Goal: Task Accomplishment & Management: Complete application form

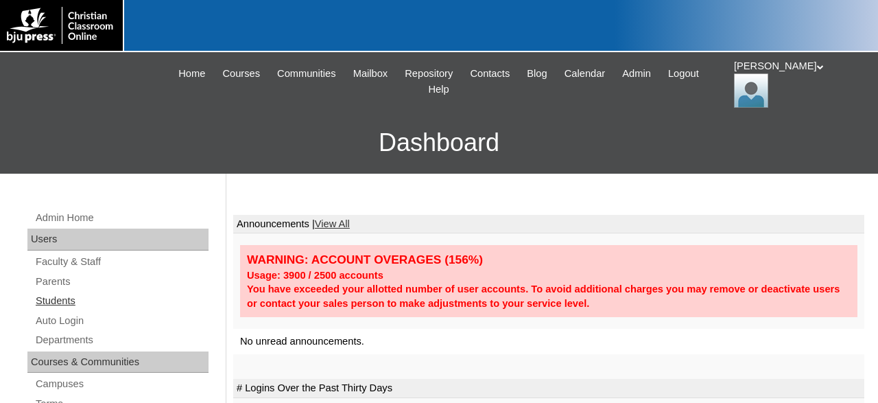
click at [65, 299] on link "Students" at bounding box center [121, 300] width 174 height 17
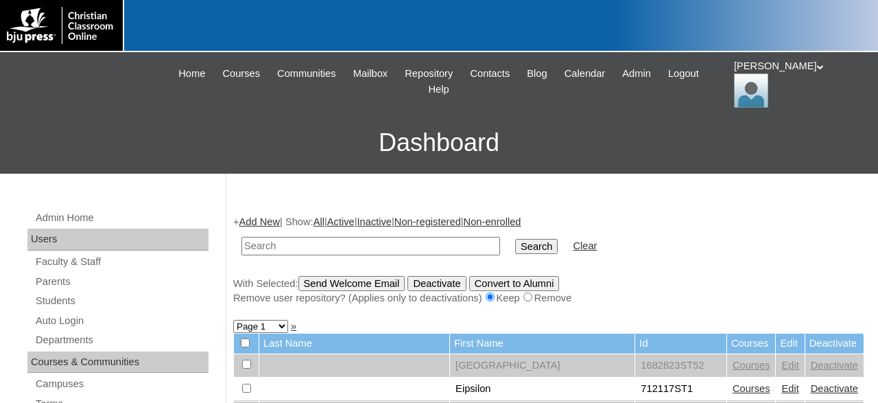
click at [330, 240] on input "text" at bounding box center [371, 246] width 259 height 19
type input "78834213"
click at [515, 239] on input "Search" at bounding box center [536, 246] width 43 height 15
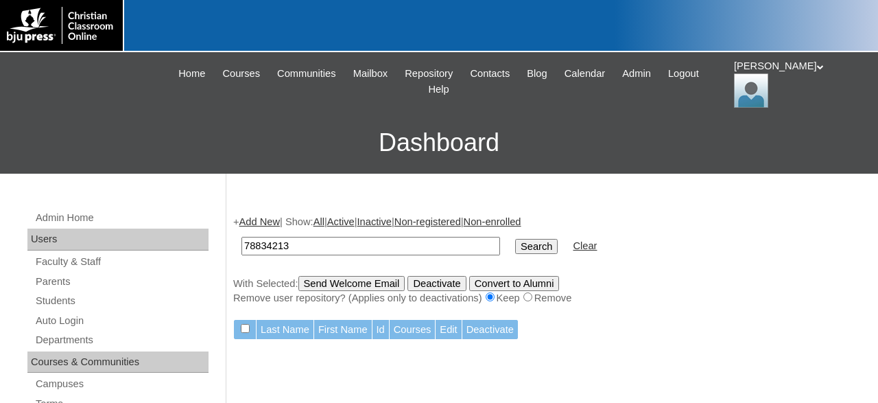
click at [266, 220] on link "Add New" at bounding box center [260, 221] width 40 height 11
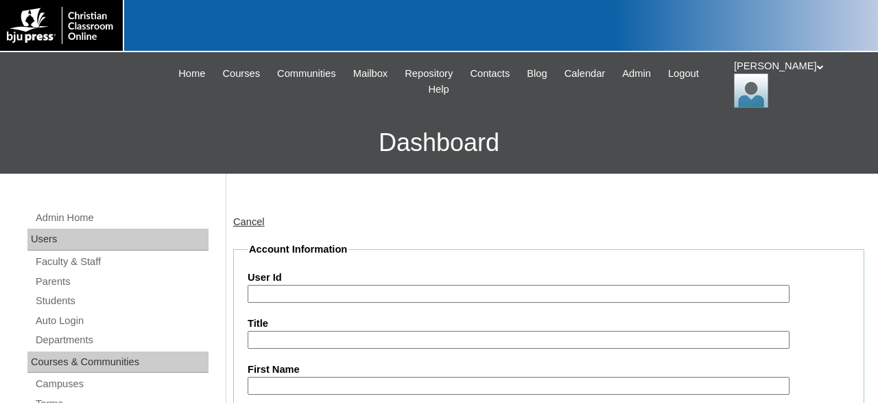
click at [388, 292] on input "User Id" at bounding box center [519, 294] width 542 height 19
type input "78834213ST01"
click at [383, 382] on input "First Name" at bounding box center [519, 386] width 542 height 19
type input "Israel"
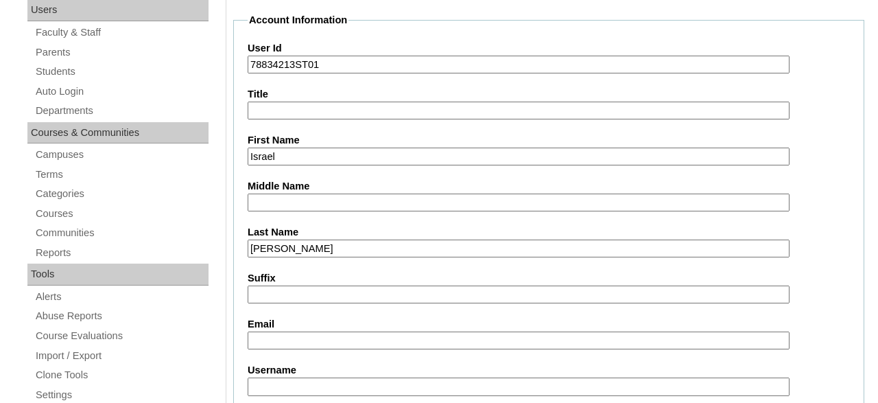
type input "McCarthy"
click at [270, 338] on input "arterazy87@gmail.com" at bounding box center [519, 340] width 542 height 19
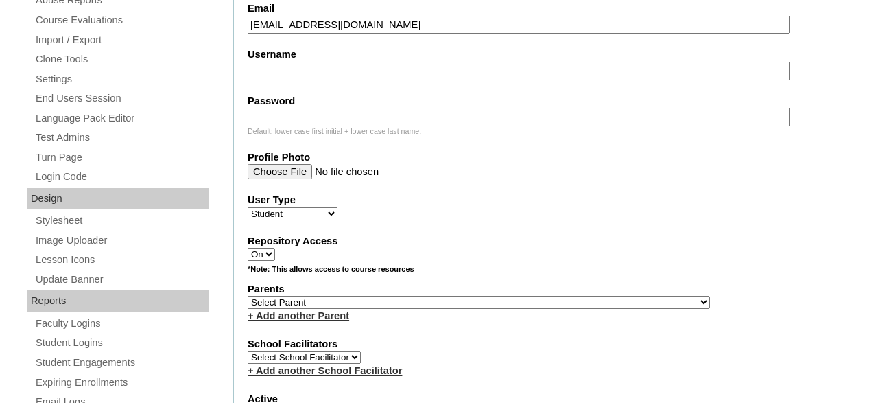
scroll to position [586, 0]
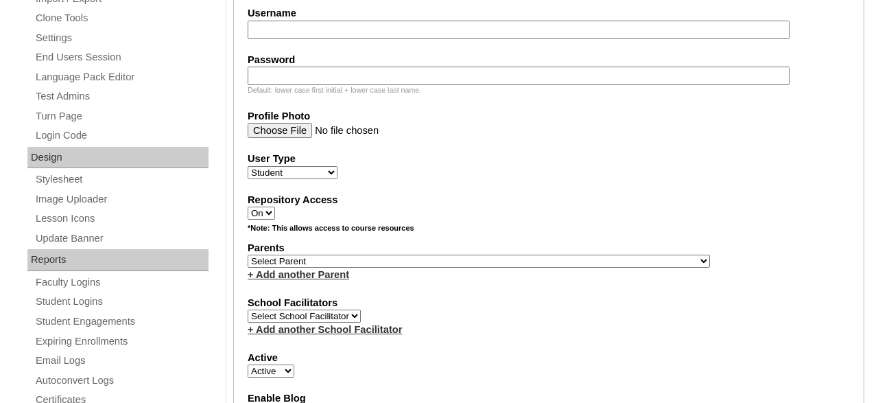
type input "artcrazy87@gmail.com"
select select "35733"
click option "Delino, Dustin" at bounding box center [0, 0] width 0 height 0
click at [646, 236] on div "*Note: This allows access to course resources" at bounding box center [549, 231] width 603 height 17
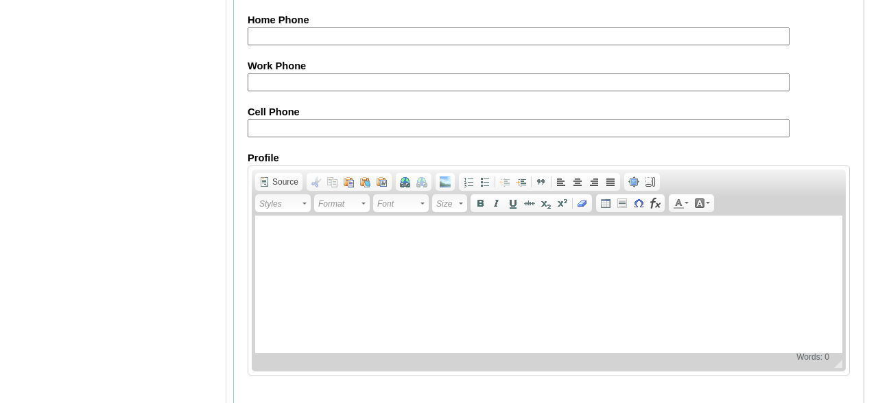
scroll to position [1719, 0]
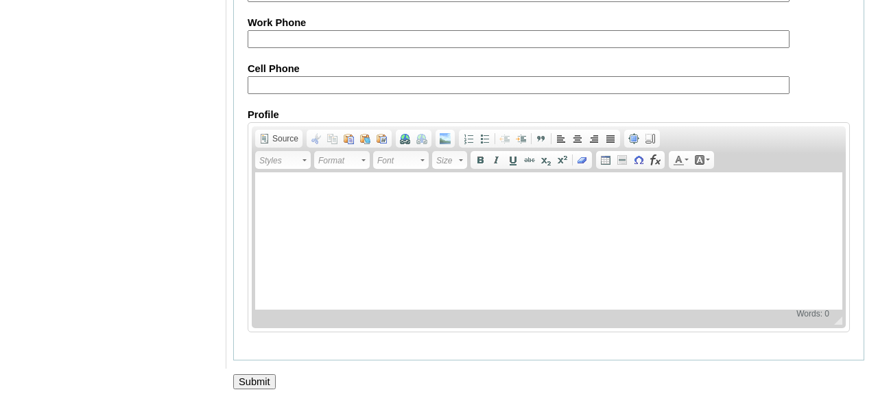
click at [260, 382] on input "Submit" at bounding box center [254, 381] width 43 height 15
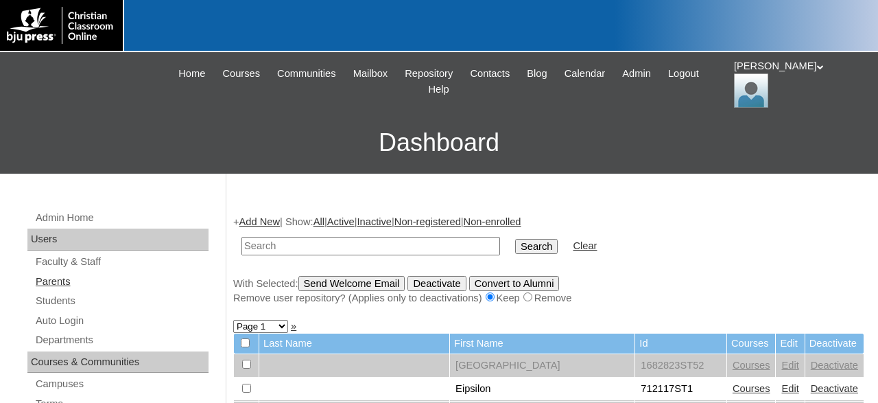
click at [57, 279] on link "Parents" at bounding box center [121, 281] width 174 height 17
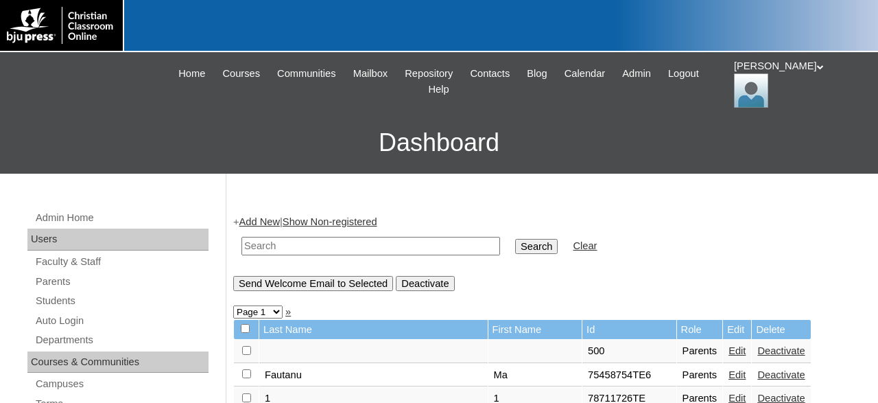
click at [358, 244] on input "text" at bounding box center [371, 246] width 259 height 19
type input "78834213"
click at [515, 239] on input "Search" at bounding box center [536, 246] width 43 height 15
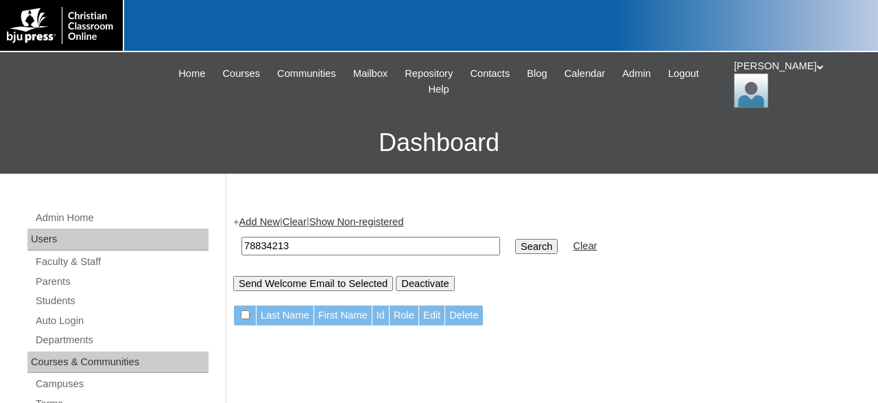
click at [358, 244] on input "78834213" at bounding box center [371, 246] width 259 height 19
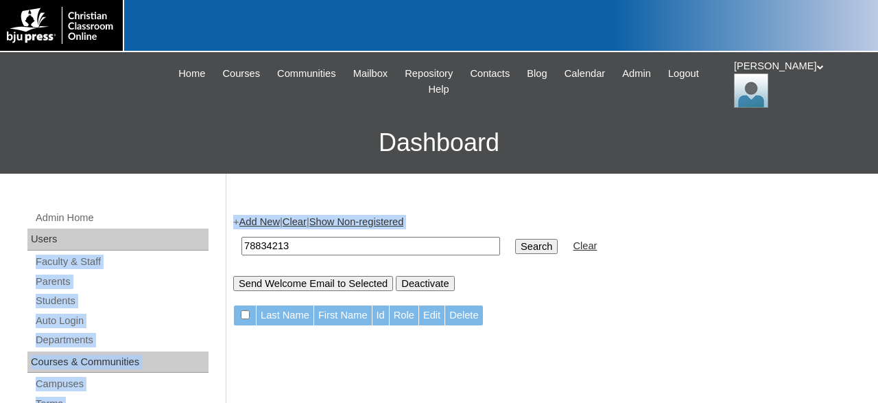
drag, startPoint x: 288, startPoint y: 238, endPoint x: 216, endPoint y: 246, distance: 72.5
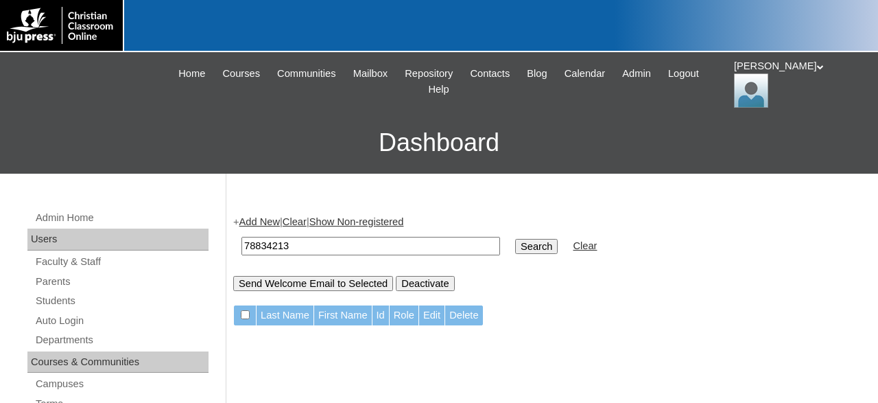
drag, startPoint x: 331, startPoint y: 249, endPoint x: 226, endPoint y: 244, distance: 105.8
click at [242, 244] on input "78834213" at bounding box center [371, 246] width 259 height 19
click at [270, 220] on link "Add New" at bounding box center [260, 221] width 40 height 11
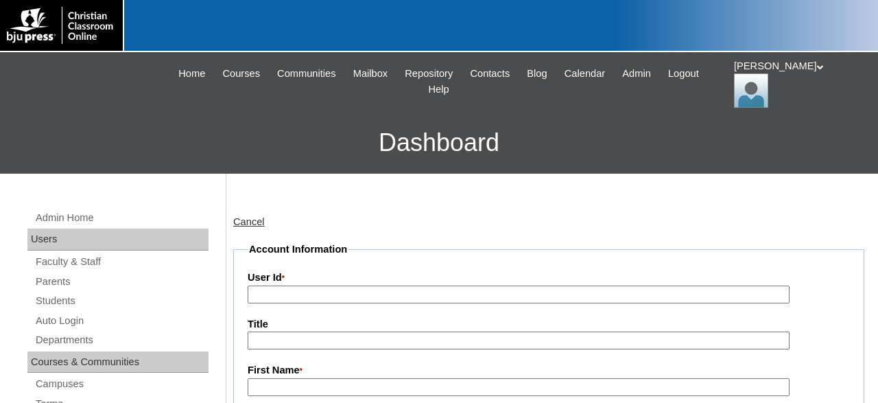
click at [330, 294] on input "User Id *" at bounding box center [519, 294] width 542 height 19
paste input "78834213"
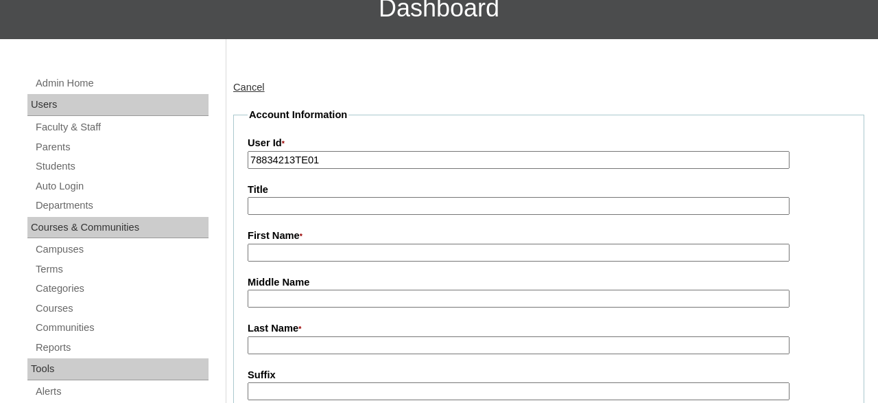
scroll to position [143, 0]
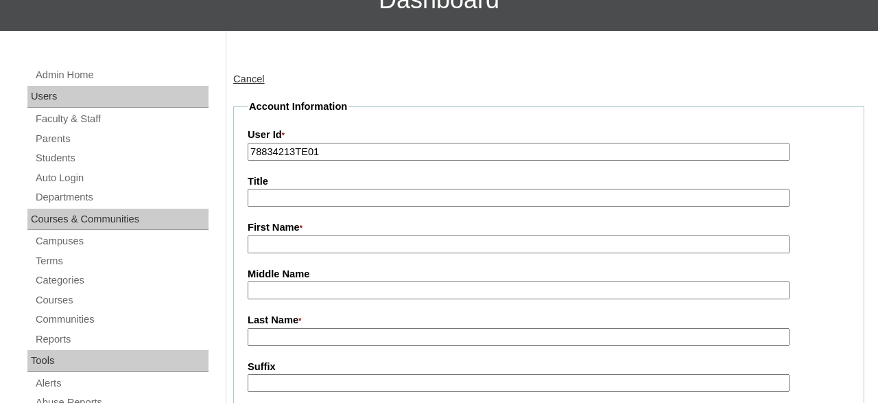
type input "78834213TE01"
click at [376, 242] on input "First Name *" at bounding box center [519, 244] width 542 height 19
type input "Don"
type input "[PERSON_NAME]"
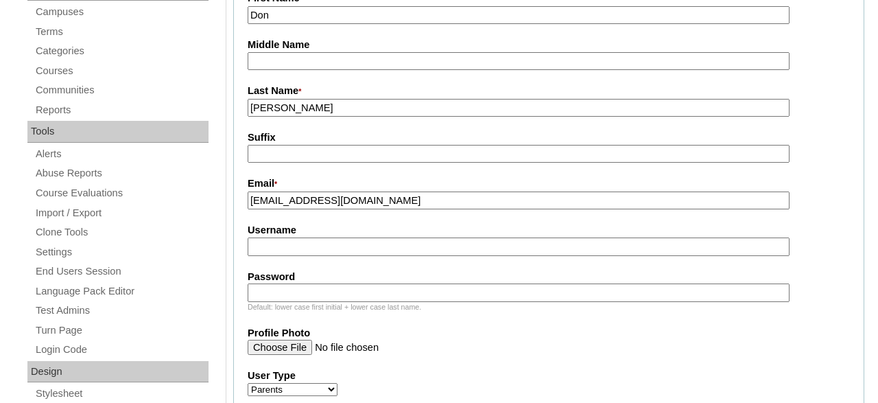
type input "[EMAIL_ADDRESS][DOMAIN_NAME]"
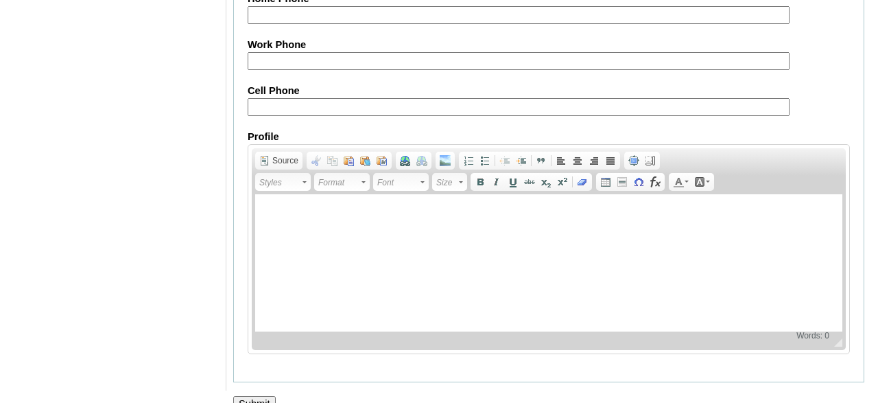
scroll to position [1458, 0]
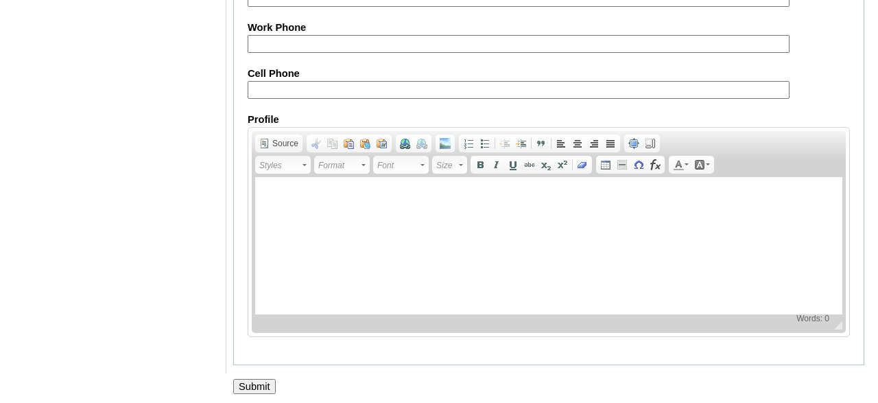
click at [255, 391] on input "Submit" at bounding box center [254, 386] width 43 height 15
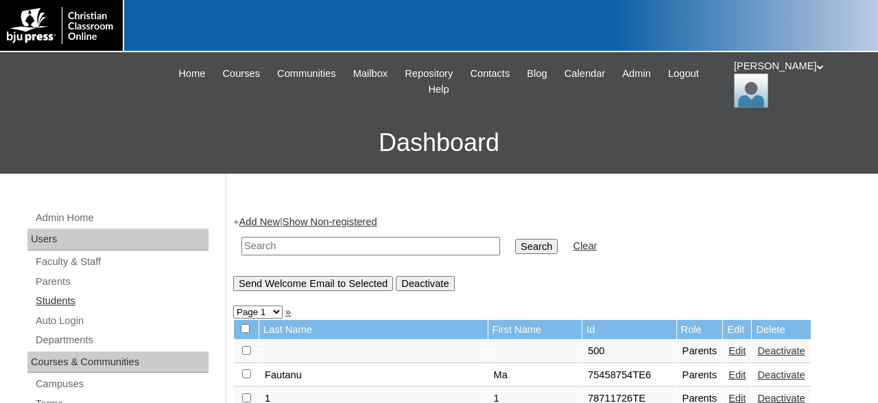
click at [51, 304] on link "Students" at bounding box center [121, 300] width 174 height 17
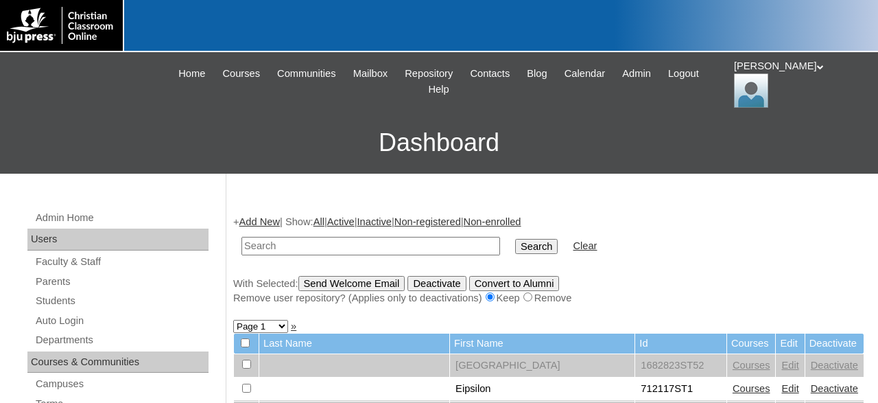
click at [330, 245] on input "text" at bounding box center [371, 246] width 259 height 19
type input "78834213"
click at [515, 239] on input "Search" at bounding box center [536, 246] width 43 height 15
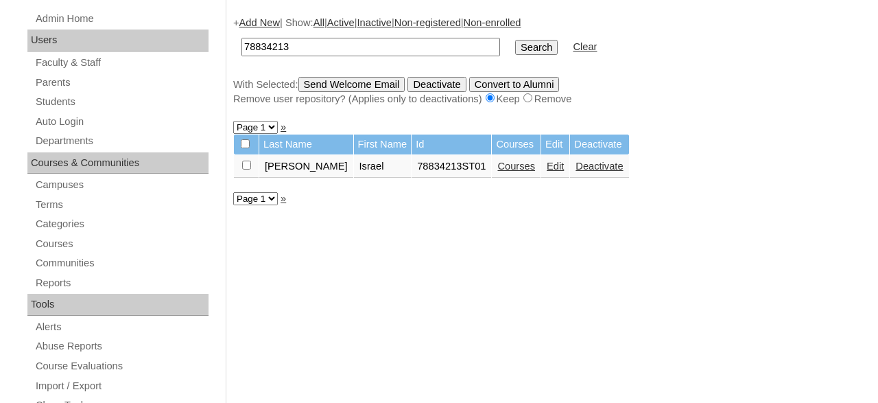
scroll to position [214, 0]
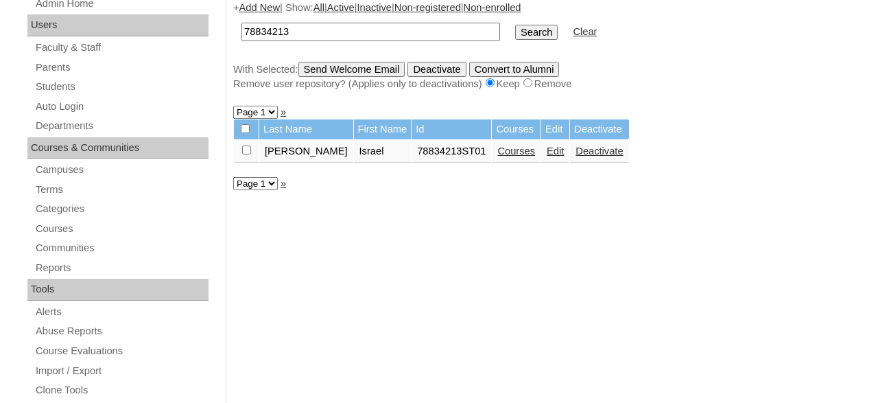
click at [547, 155] on link "Edit" at bounding box center [555, 150] width 17 height 11
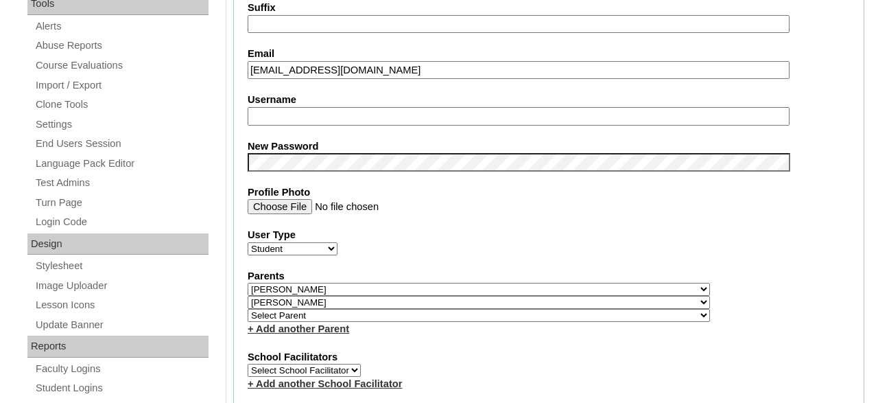
click at [670, 258] on fieldset "Account Information User Id 78834213ST01 Title First Name Israel Middle Name La…" at bounding box center [548, 305] width 631 height 1125
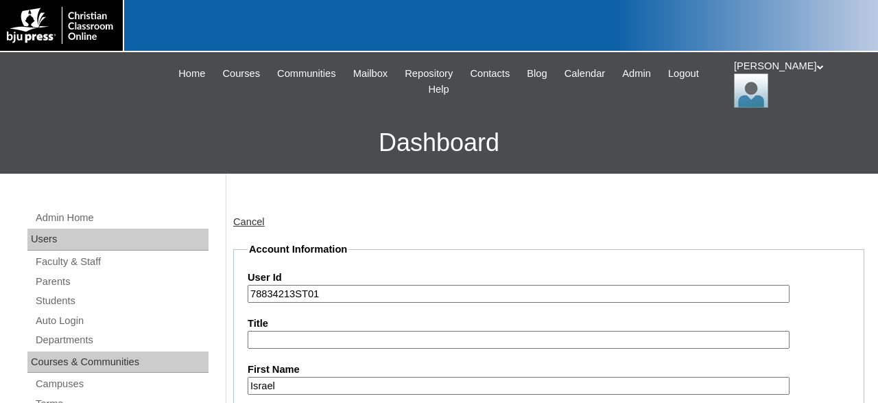
click at [817, 69] on icon at bounding box center [820, 67] width 7 height 5
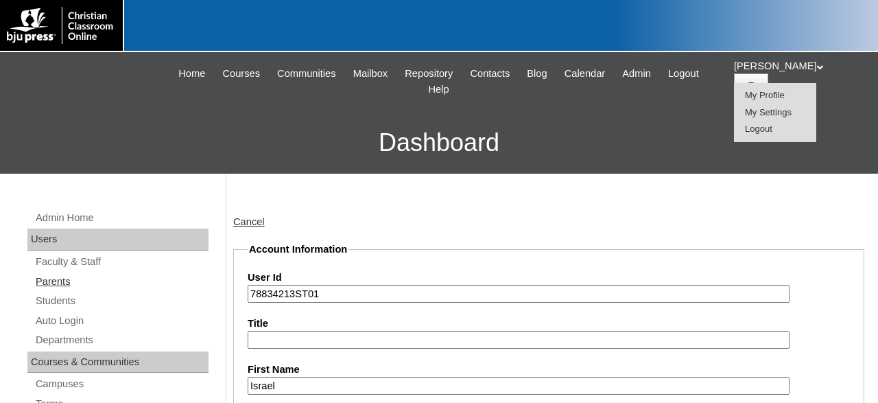
click at [69, 282] on link "Parents" at bounding box center [121, 281] width 174 height 17
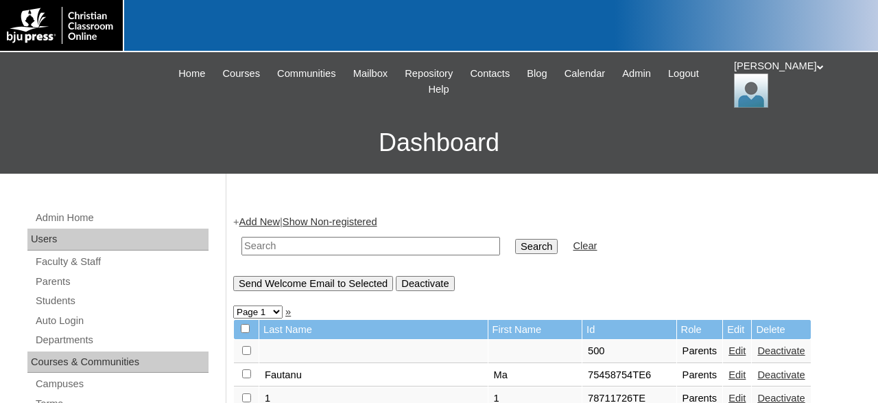
click at [451, 241] on input "text" at bounding box center [371, 246] width 259 height 19
type input "78834213"
click at [515, 239] on input "Search" at bounding box center [536, 246] width 43 height 15
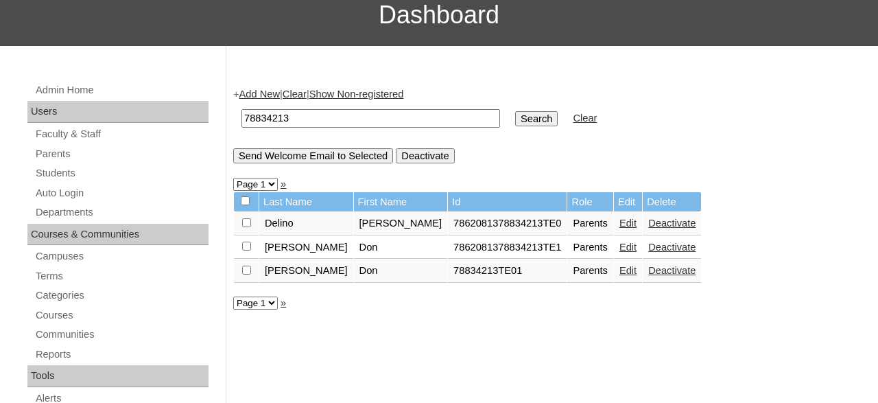
scroll to position [143, 0]
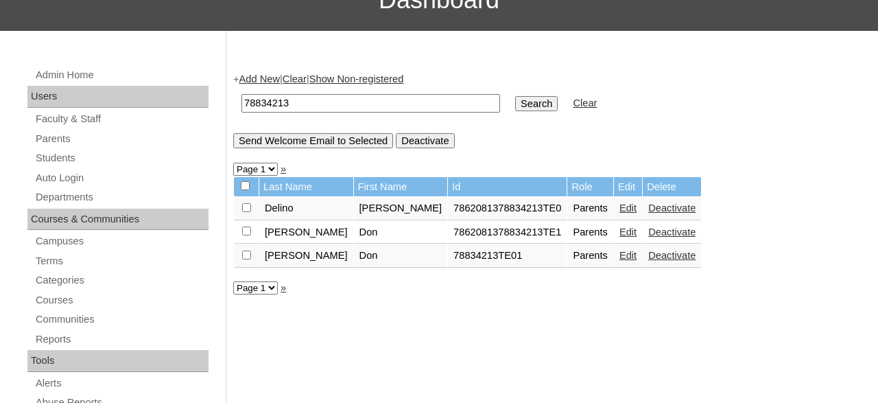
click at [649, 257] on link "Deactivate" at bounding box center [672, 255] width 47 height 11
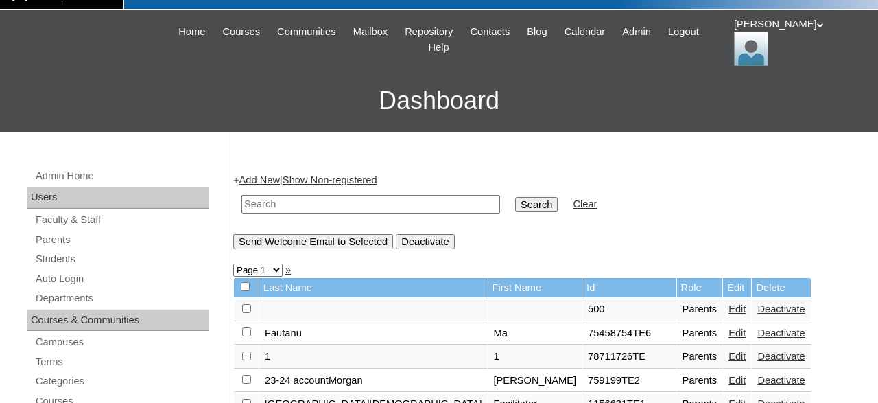
scroll to position [71, 0]
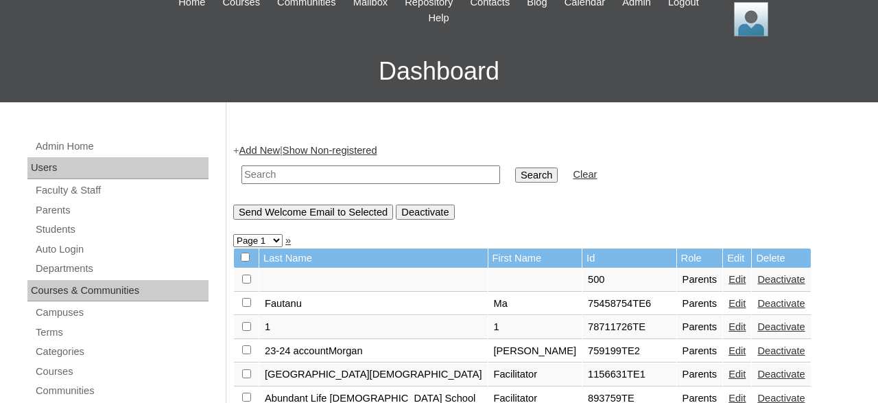
click at [367, 180] on input "text" at bounding box center [371, 174] width 259 height 19
type input "78834213"
click at [515, 167] on input "Search" at bounding box center [536, 174] width 43 height 15
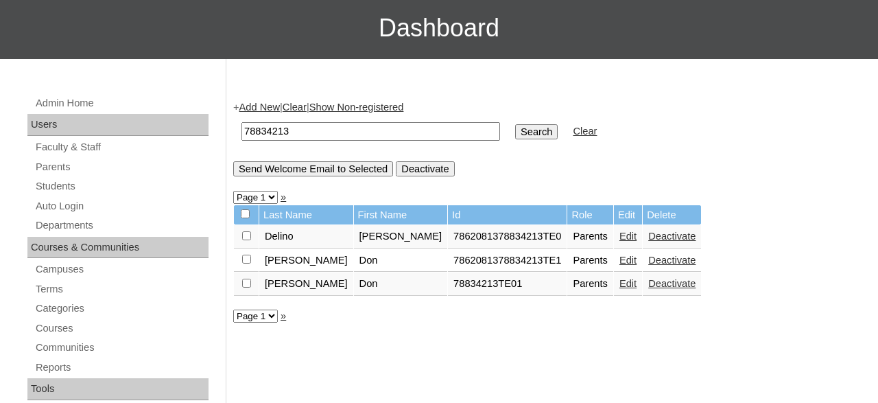
scroll to position [143, 0]
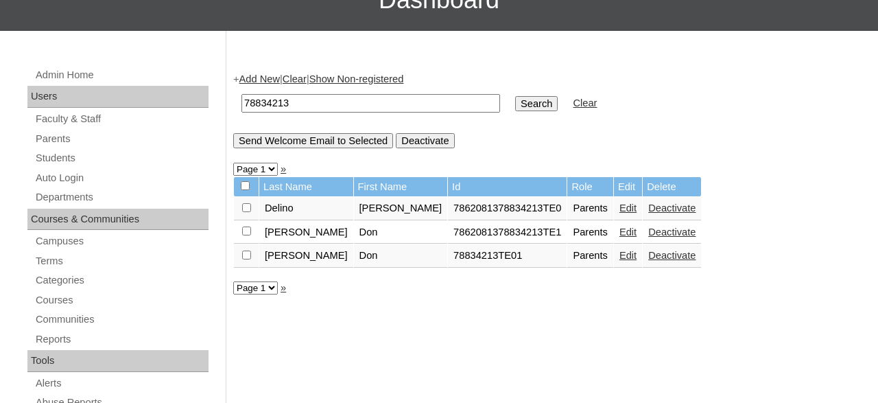
click at [620, 259] on link "Edit" at bounding box center [628, 255] width 17 height 11
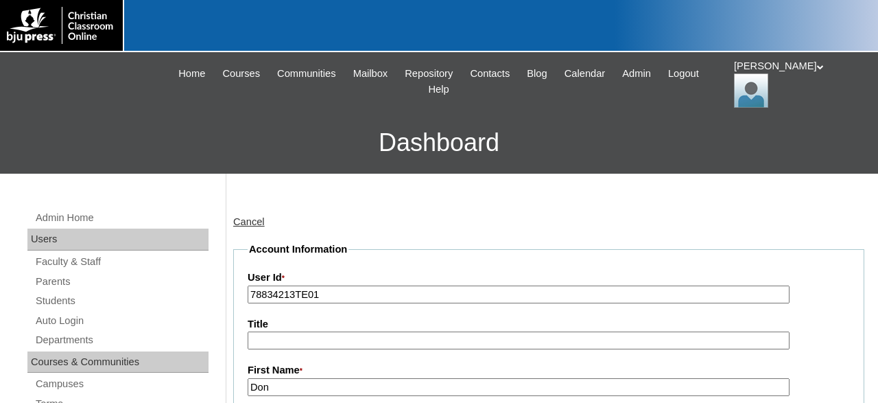
scroll to position [143, 0]
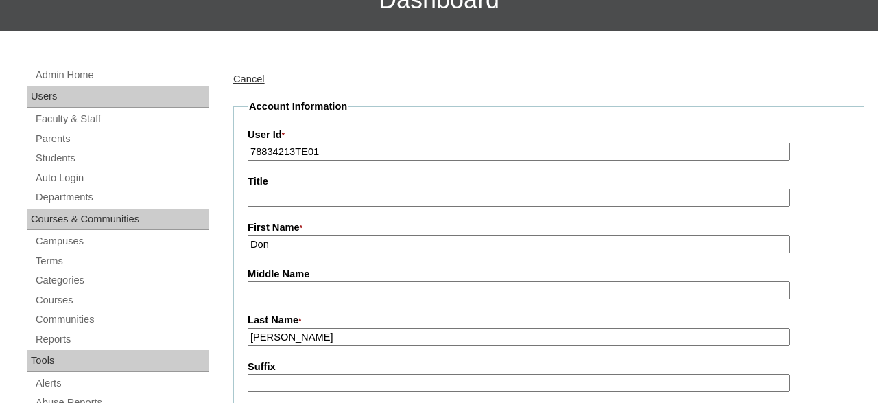
drag, startPoint x: 364, startPoint y: 150, endPoint x: 213, endPoint y: 161, distance: 150.7
click at [248, 161] on input "78834213TE01" at bounding box center [519, 152] width 542 height 19
type input "78366261"
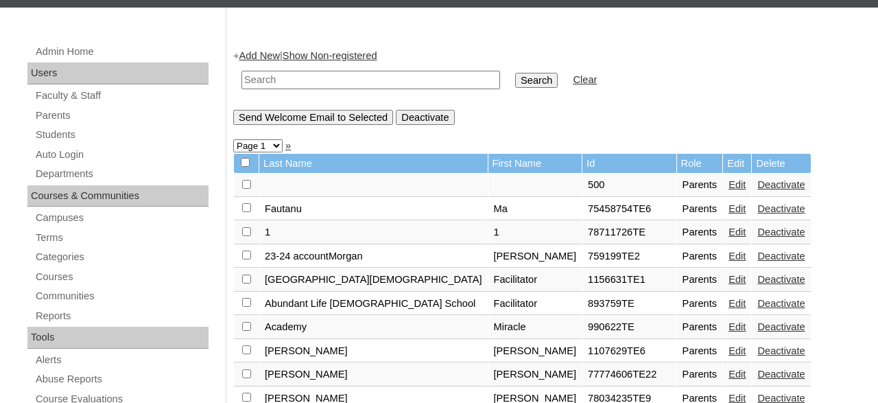
scroll to position [214, 0]
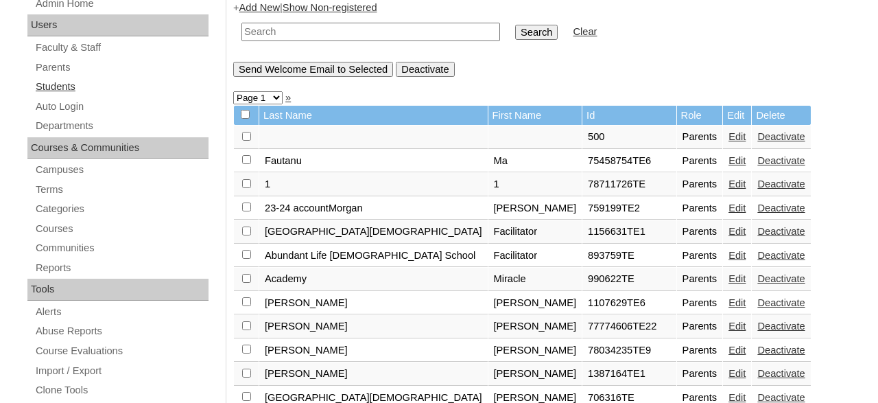
click at [62, 84] on link "Students" at bounding box center [121, 86] width 174 height 17
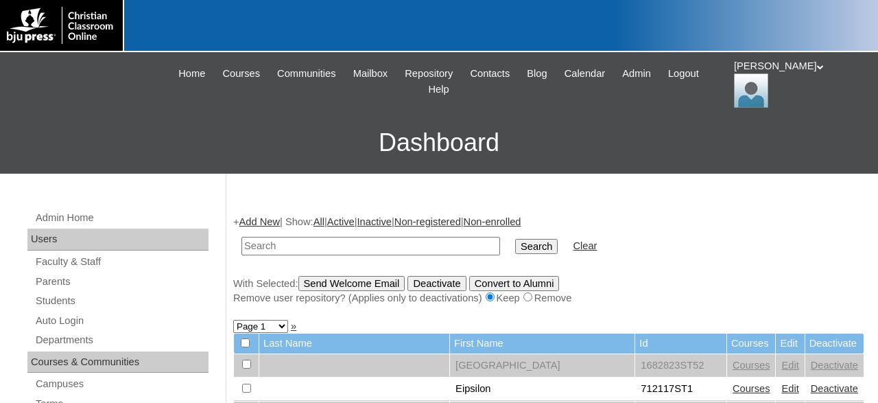
click at [364, 237] on input "text" at bounding box center [371, 246] width 259 height 19
type input "78366261"
click at [515, 239] on input "Search" at bounding box center [536, 246] width 43 height 15
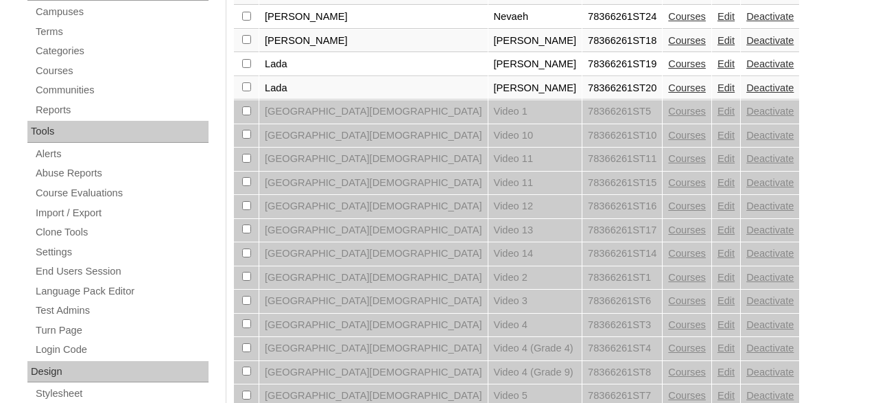
scroll to position [301, 0]
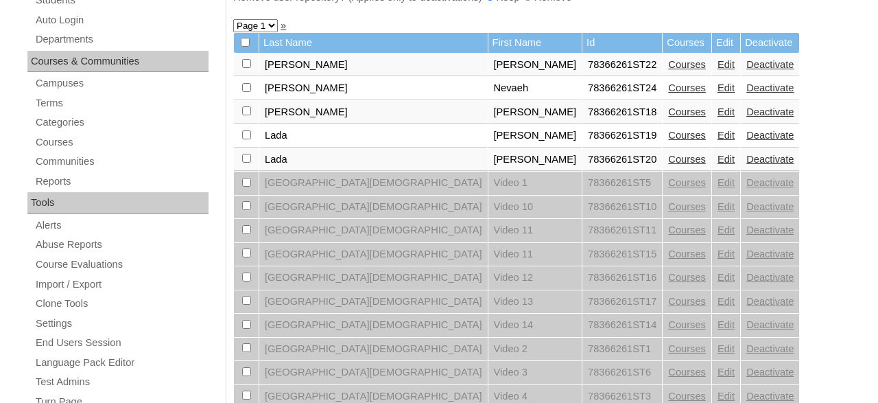
click at [718, 69] on link "Edit" at bounding box center [726, 64] width 17 height 11
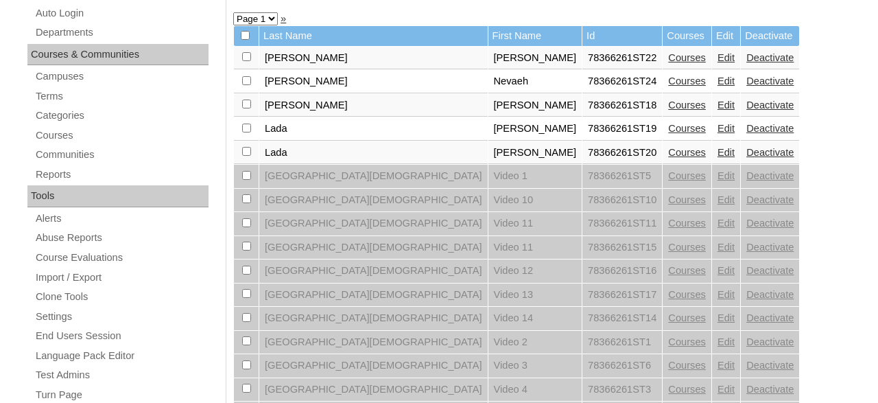
scroll to position [329, 0]
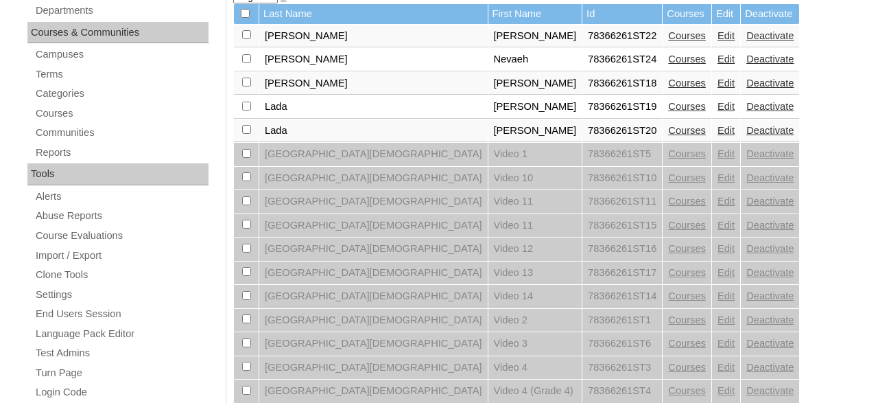
click at [718, 109] on link "Edit" at bounding box center [726, 106] width 17 height 11
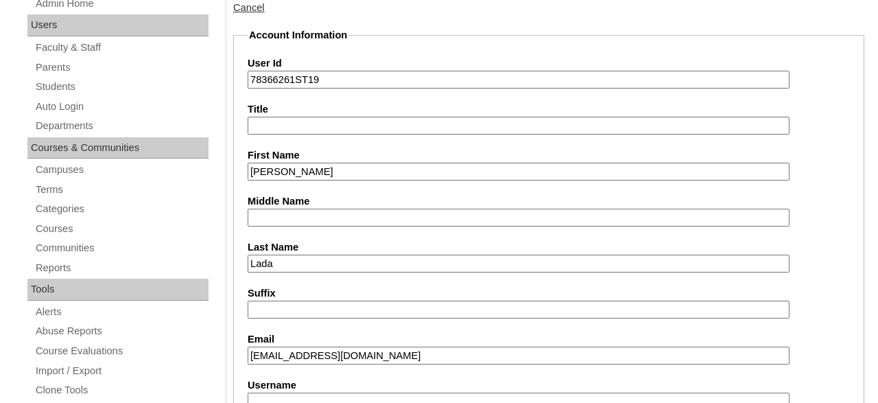
scroll to position [285, 0]
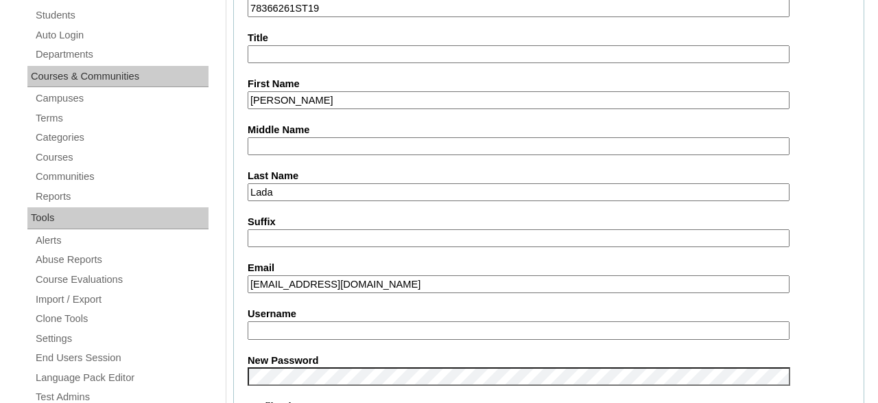
drag, startPoint x: 411, startPoint y: 283, endPoint x: 214, endPoint y: 286, distance: 197.0
drag, startPoint x: 395, startPoint y: 292, endPoint x: 176, endPoint y: 283, distance: 218.4
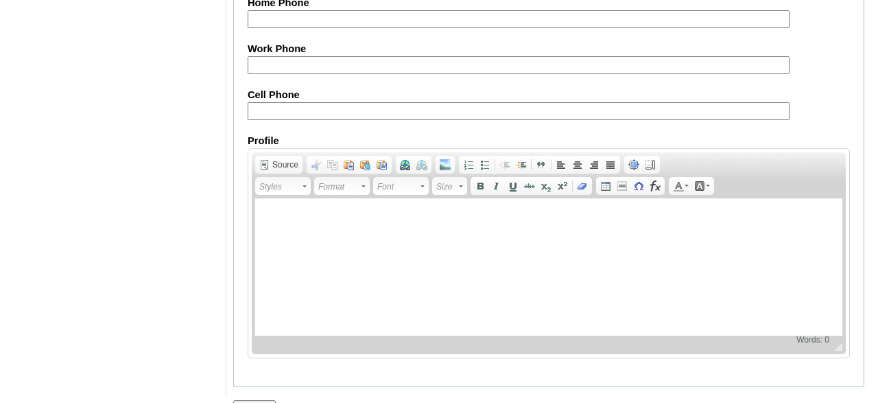
scroll to position [1724, 0]
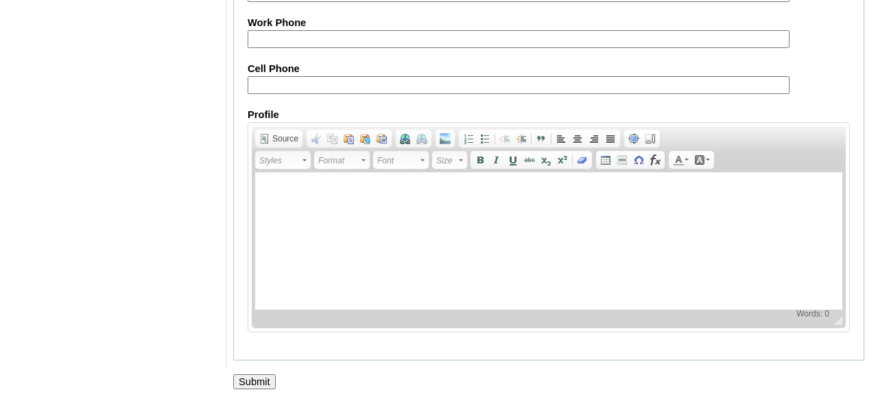
type input "[EMAIL_ADDRESS][DOMAIN_NAME]"
click at [248, 381] on input "Submit" at bounding box center [254, 381] width 43 height 15
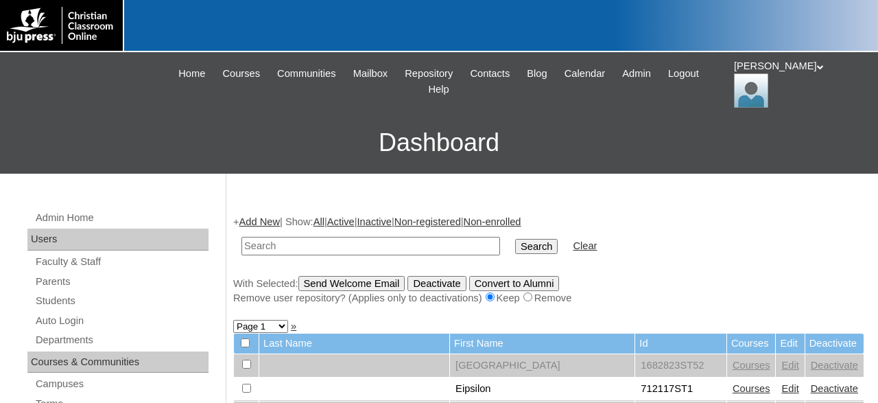
click at [325, 249] on input "text" at bounding box center [371, 246] width 259 height 19
type input "78366261"
click at [515, 239] on input "Search" at bounding box center [536, 246] width 43 height 15
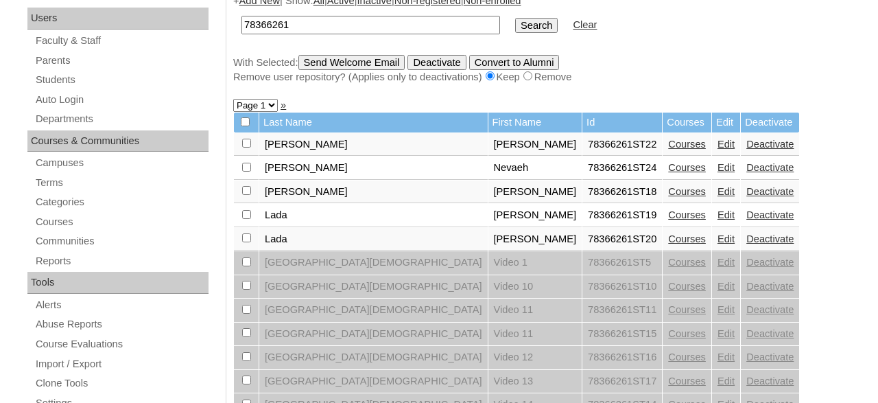
scroll to position [285, 0]
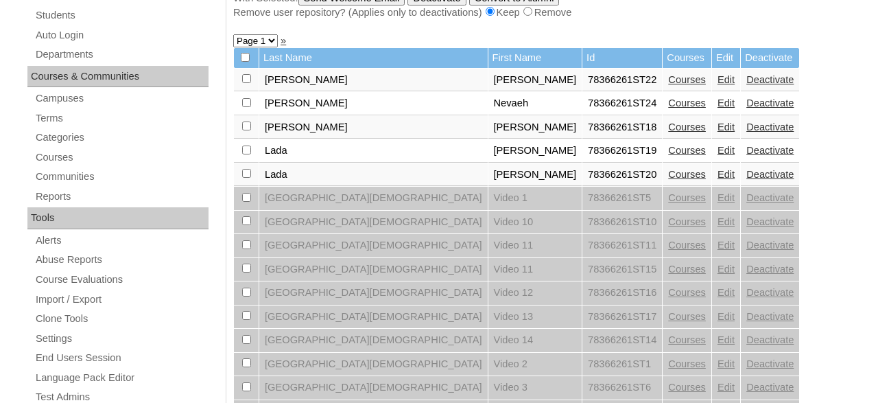
click at [248, 152] on input "checkbox" at bounding box center [246, 149] width 9 height 9
checkbox input "true"
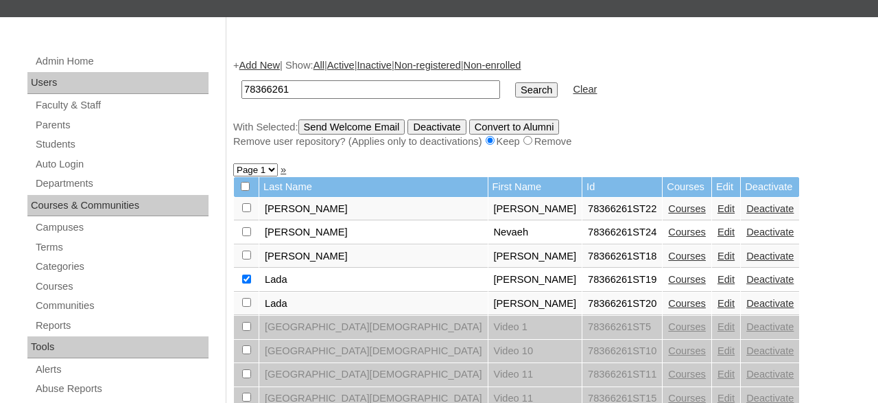
scroll to position [143, 0]
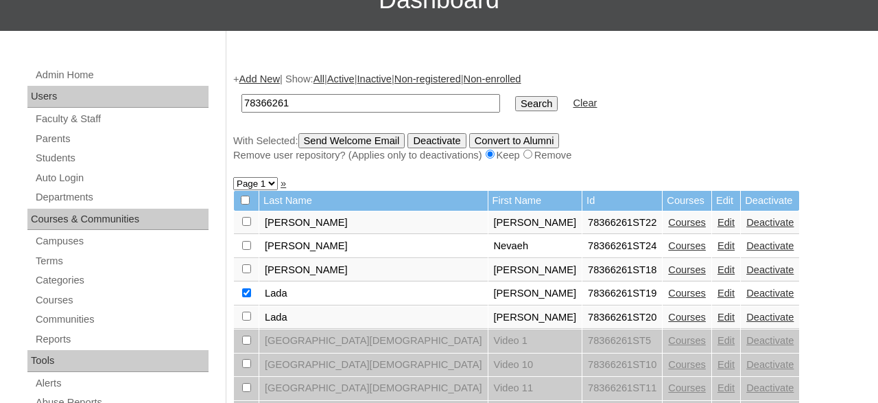
click at [353, 143] on input "Send Welcome Email" at bounding box center [352, 140] width 107 height 15
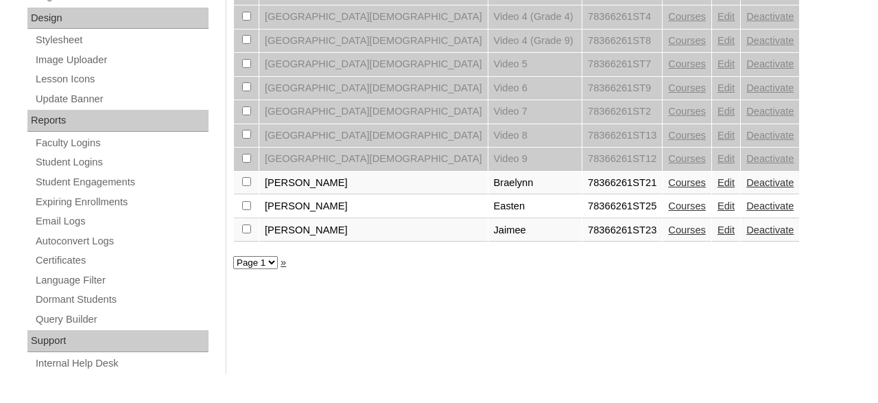
scroll to position [729, 0]
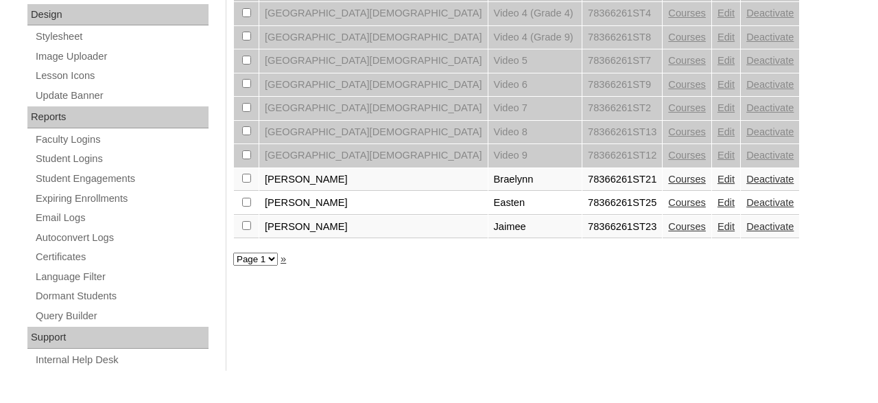
click at [718, 208] on link "Edit" at bounding box center [726, 202] width 17 height 11
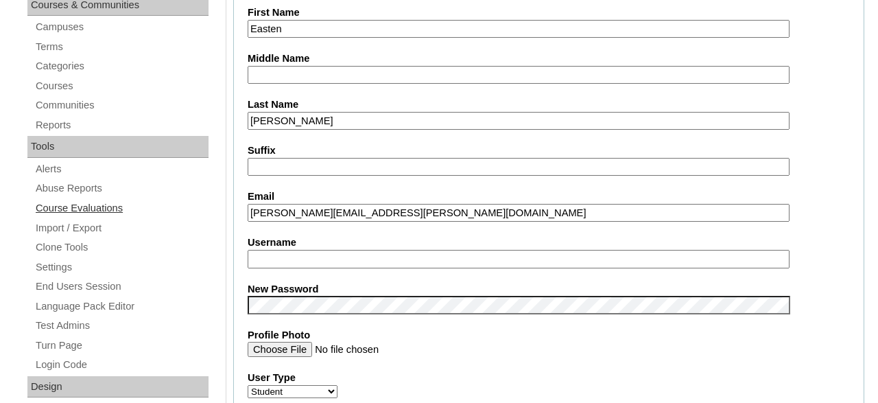
drag, startPoint x: 340, startPoint y: 211, endPoint x: 204, endPoint y: 204, distance: 136.1
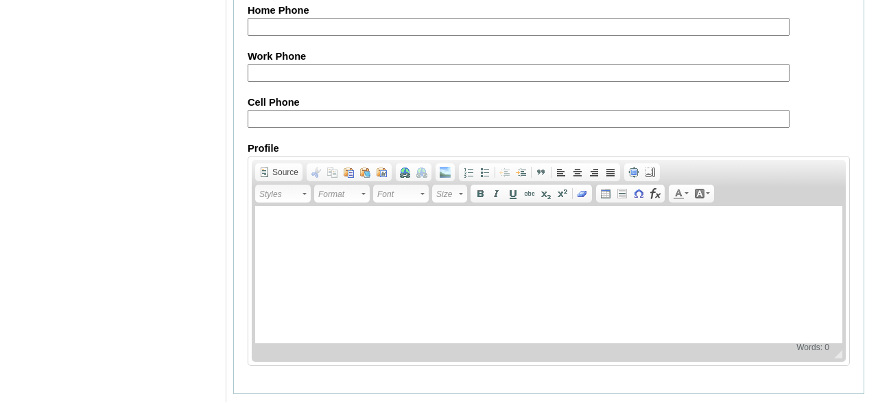
scroll to position [1724, 0]
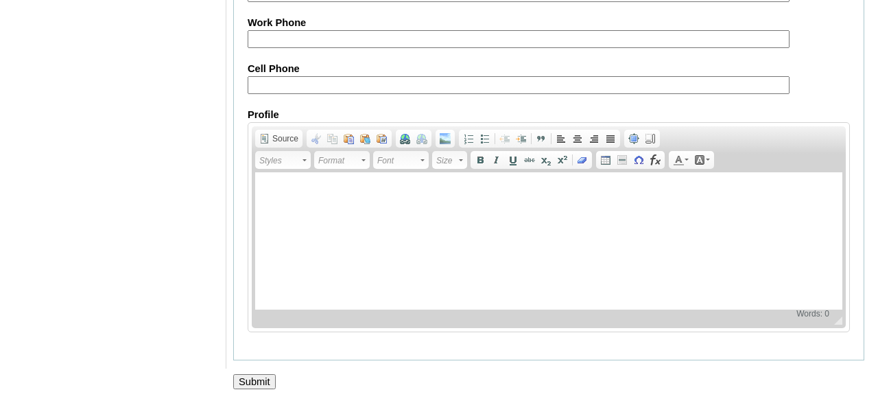
type input "[EMAIL_ADDRESS][DOMAIN_NAME]"
click at [255, 379] on input "Submit" at bounding box center [254, 381] width 43 height 15
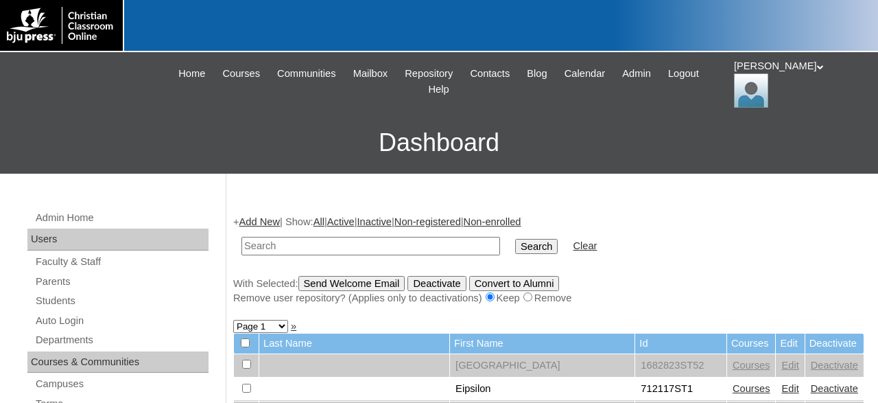
click at [343, 250] on input "text" at bounding box center [371, 246] width 259 height 19
type input "78366261"
click at [515, 239] on input "Search" at bounding box center [536, 246] width 43 height 15
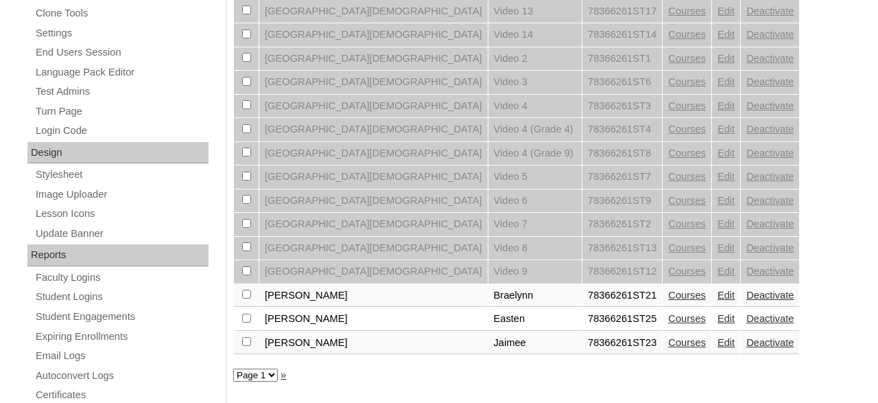
scroll to position [714, 0]
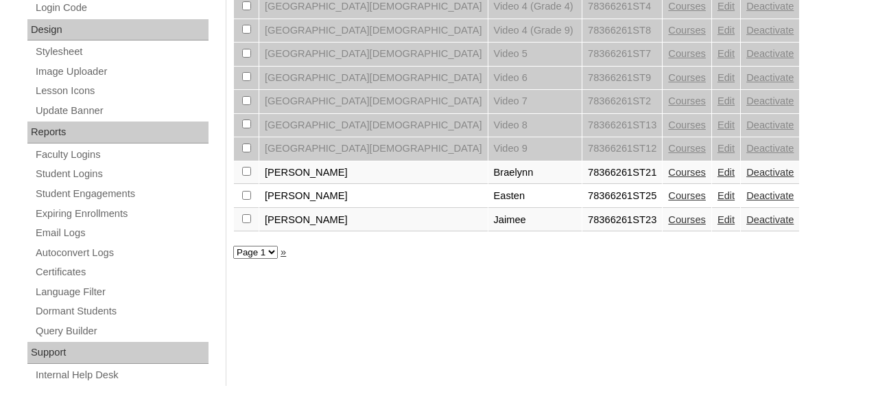
click at [718, 225] on link "Edit" at bounding box center [726, 219] width 17 height 11
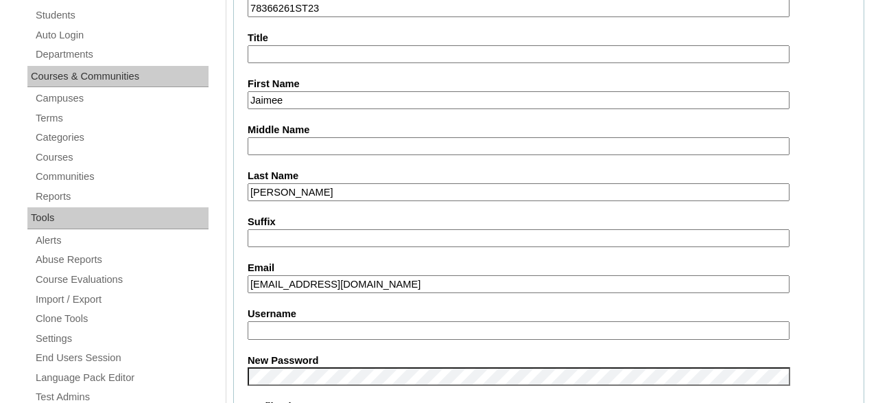
drag, startPoint x: 414, startPoint y: 285, endPoint x: 224, endPoint y: 282, distance: 190.8
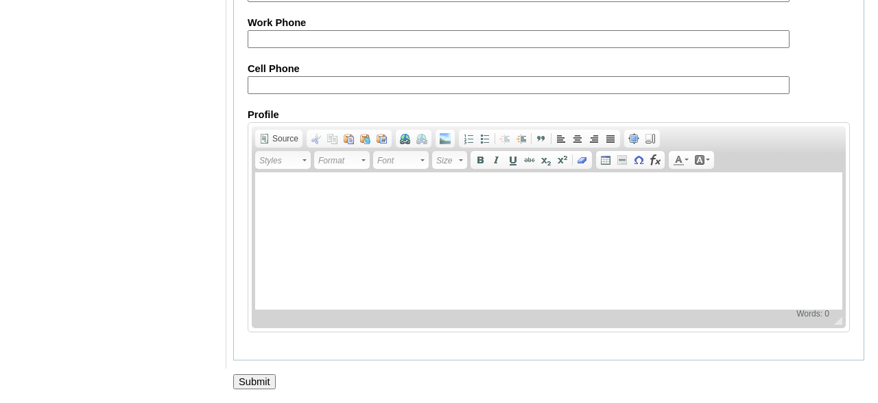
scroll to position [1724, 0]
type input "[EMAIL_ADDRESS][DOMAIN_NAME]"
click at [253, 384] on input "Submit" at bounding box center [254, 381] width 43 height 15
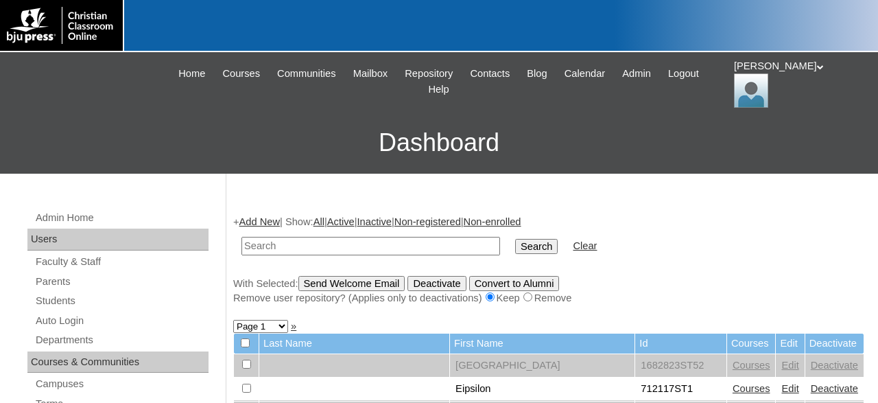
click at [345, 242] on input "text" at bounding box center [371, 246] width 259 height 19
type input "78366261"
click at [515, 239] on input "Search" at bounding box center [536, 246] width 43 height 15
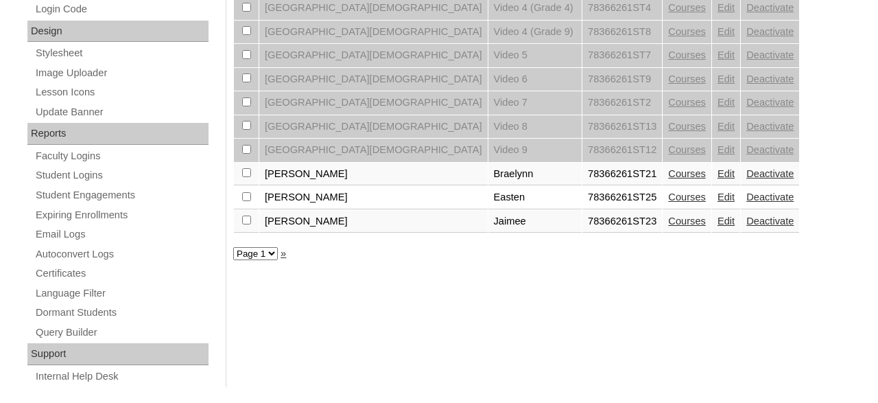
scroll to position [714, 0]
click at [248, 199] on input "checkbox" at bounding box center [246, 195] width 9 height 9
checkbox input "true"
click at [246, 223] on input "checkbox" at bounding box center [246, 218] width 9 height 9
checkbox input "true"
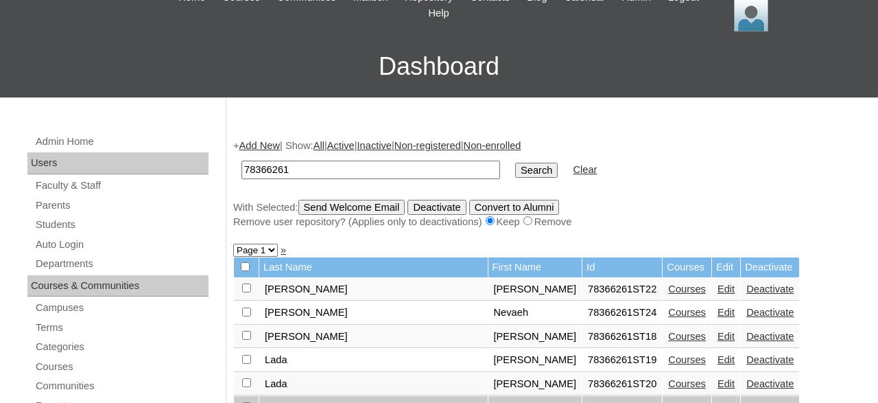
scroll to position [0, 0]
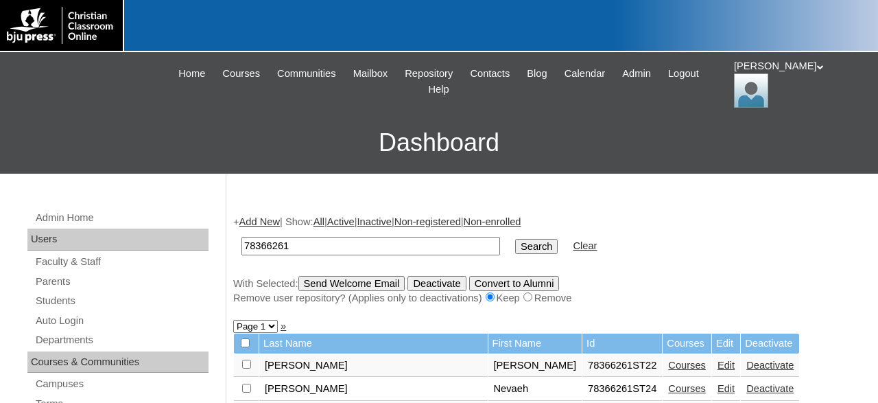
click at [376, 281] on input "Send Welcome Email" at bounding box center [352, 283] width 107 height 15
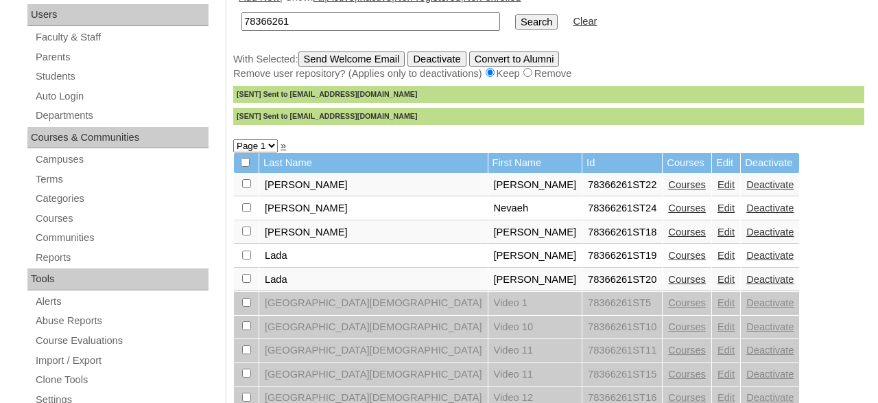
scroll to position [158, 0]
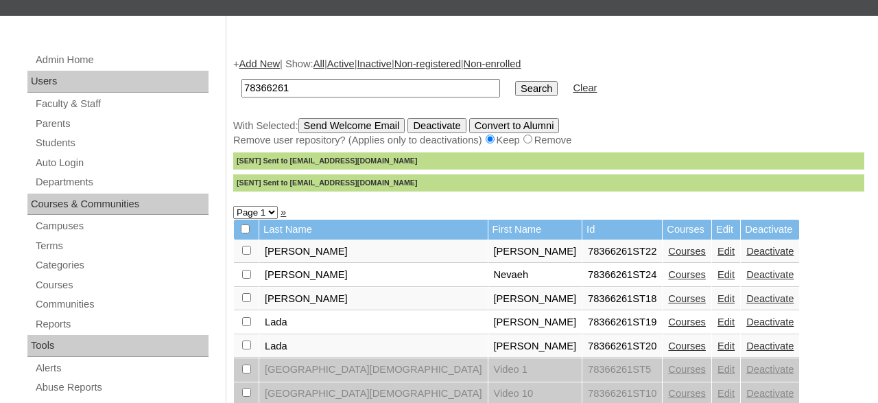
click at [718, 256] on link "Edit" at bounding box center [726, 251] width 17 height 11
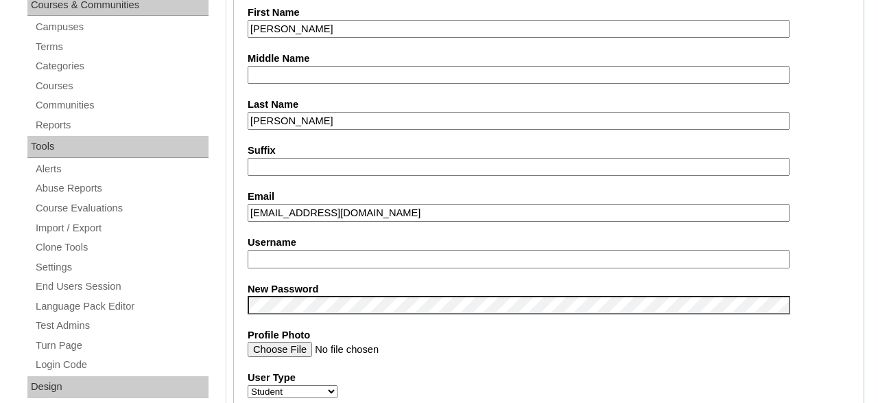
drag, startPoint x: 425, startPoint y: 211, endPoint x: 534, endPoint y: 240, distance: 112.2
drag, startPoint x: 370, startPoint y: 219, endPoint x: 205, endPoint y: 213, distance: 165.5
click at [248, 213] on input "[EMAIL_ADDRESS][DOMAIN_NAME]" at bounding box center [519, 213] width 542 height 19
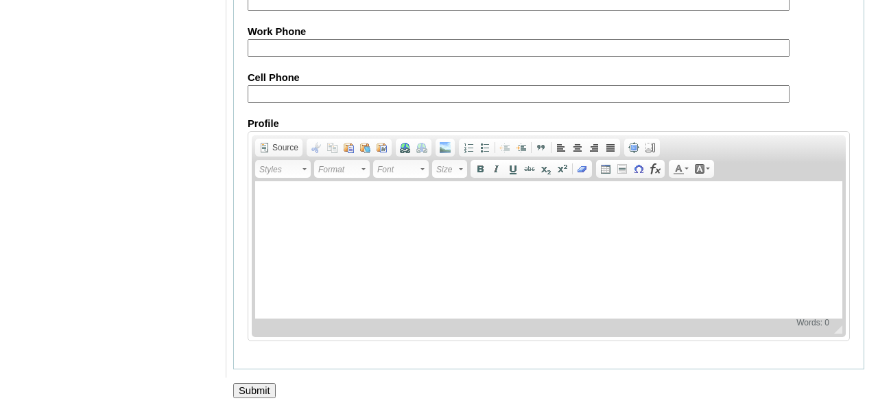
scroll to position [1724, 0]
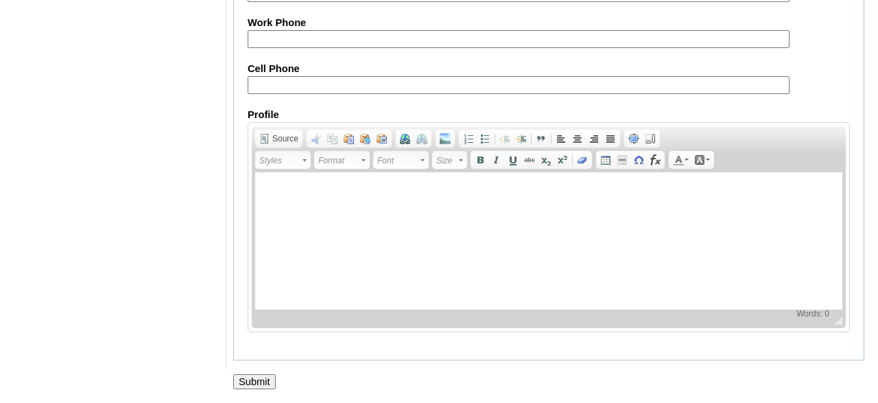
type input "ocs@oasischurchtomah.org"
click at [253, 377] on input "Submit" at bounding box center [254, 381] width 43 height 15
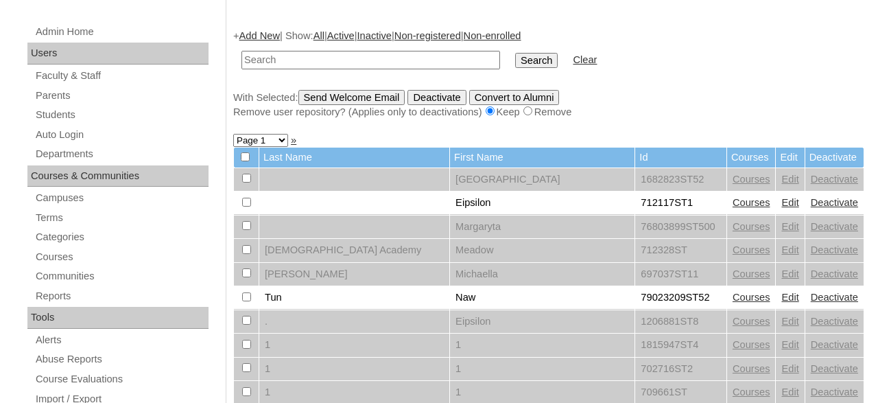
scroll to position [214, 0]
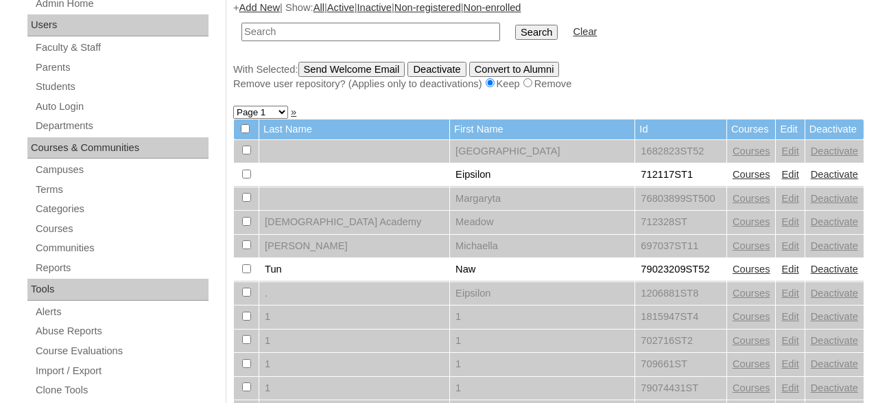
click at [383, 33] on input "text" at bounding box center [371, 32] width 259 height 19
type input "78366261"
click at [515, 25] on input "Search" at bounding box center [536, 32] width 43 height 15
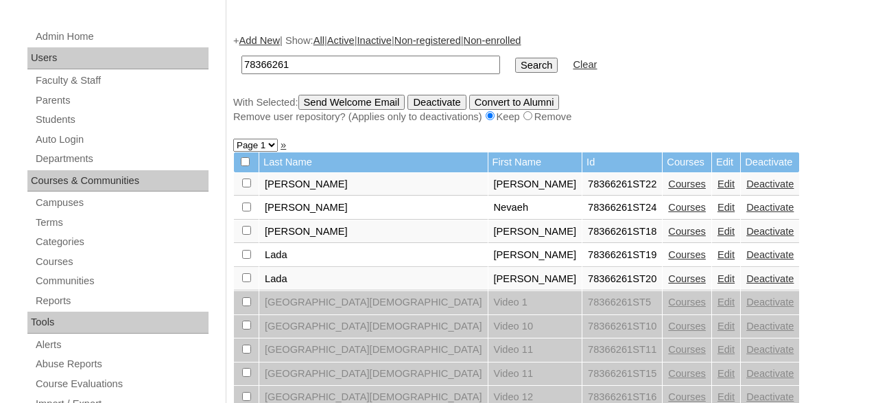
scroll to position [214, 0]
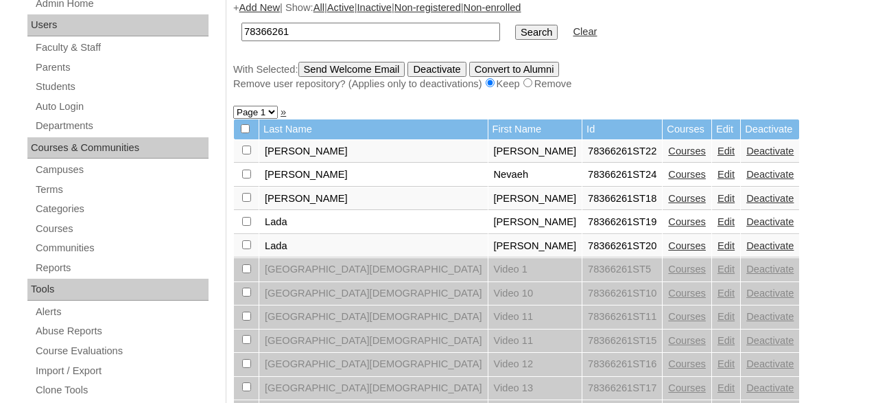
click at [718, 177] on link "Edit" at bounding box center [726, 174] width 17 height 11
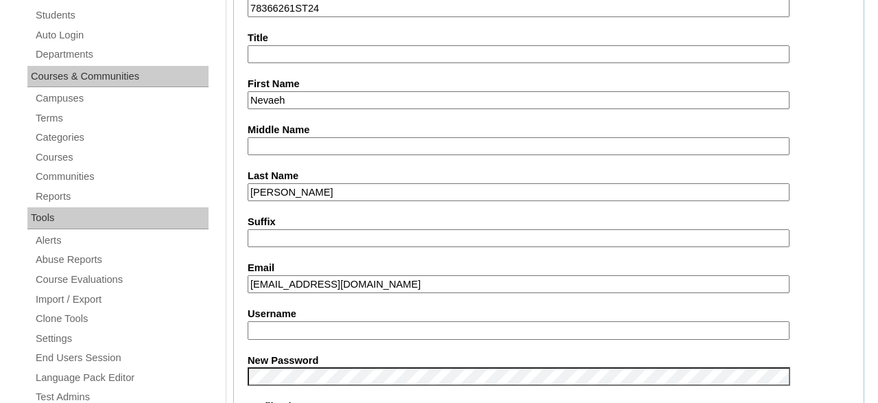
drag, startPoint x: 411, startPoint y: 287, endPoint x: 194, endPoint y: 288, distance: 216.9
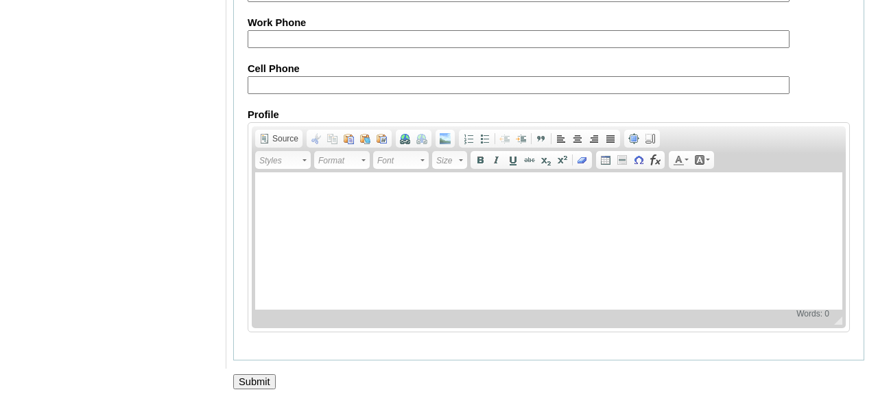
scroll to position [1724, 0]
type input "ocs@oasischurchtomah.org"
click at [259, 378] on input "Submit" at bounding box center [254, 381] width 43 height 15
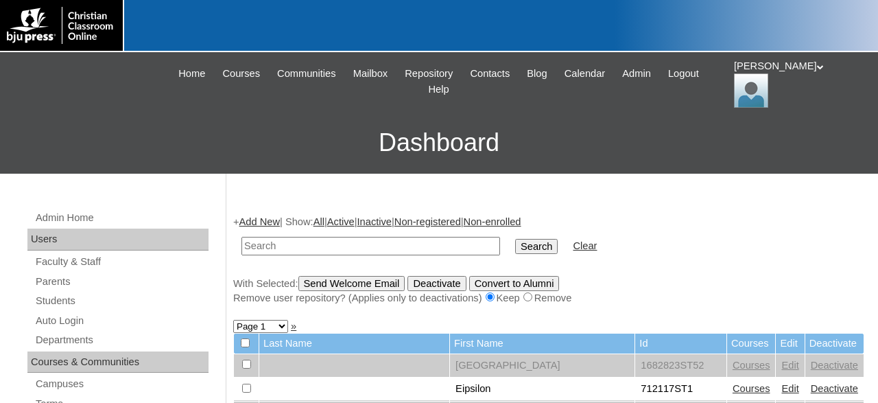
click at [401, 244] on input "text" at bounding box center [371, 246] width 259 height 19
type input "78366261"
click at [515, 239] on input "Search" at bounding box center [536, 246] width 43 height 15
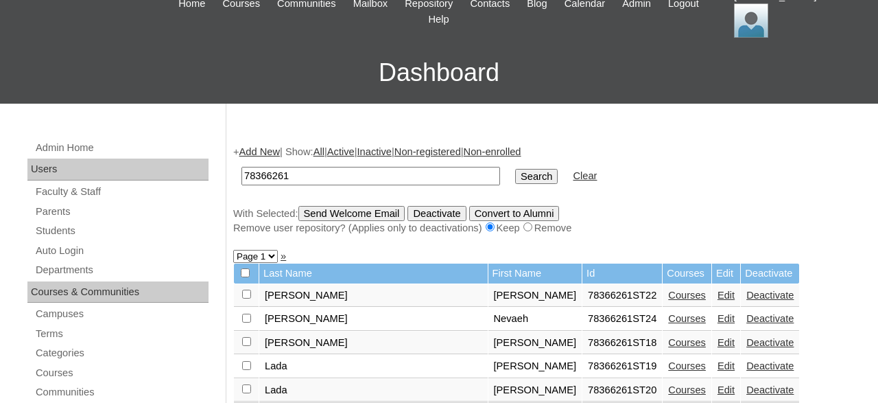
scroll to position [214, 0]
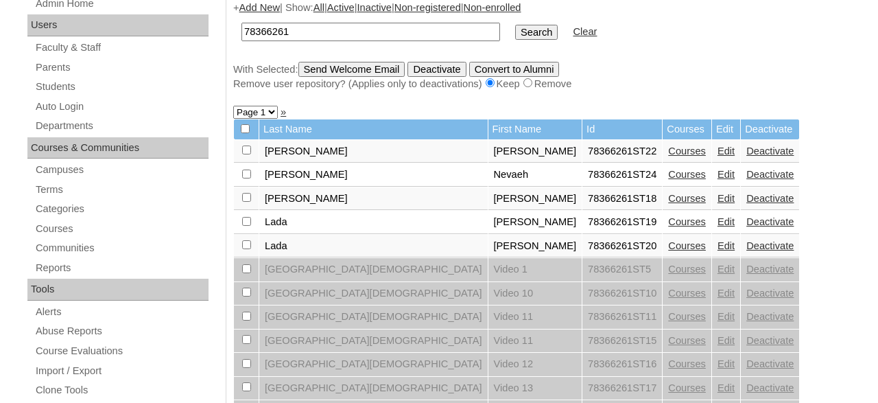
click at [718, 202] on link "Edit" at bounding box center [726, 198] width 17 height 11
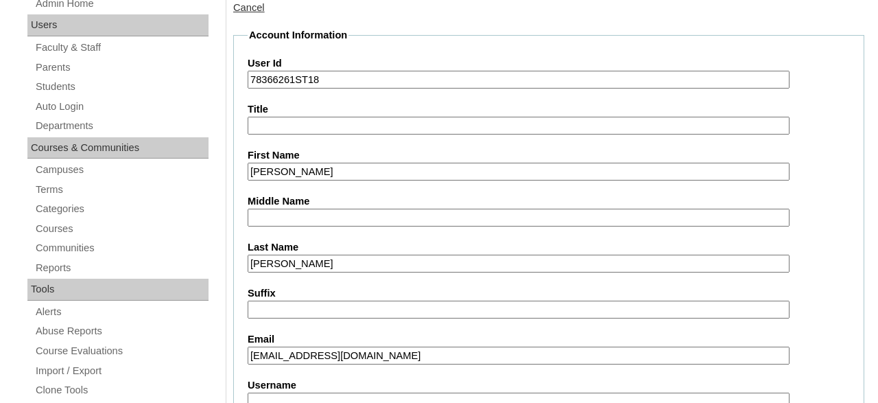
drag, startPoint x: 426, startPoint y: 360, endPoint x: 223, endPoint y: 362, distance: 203.1
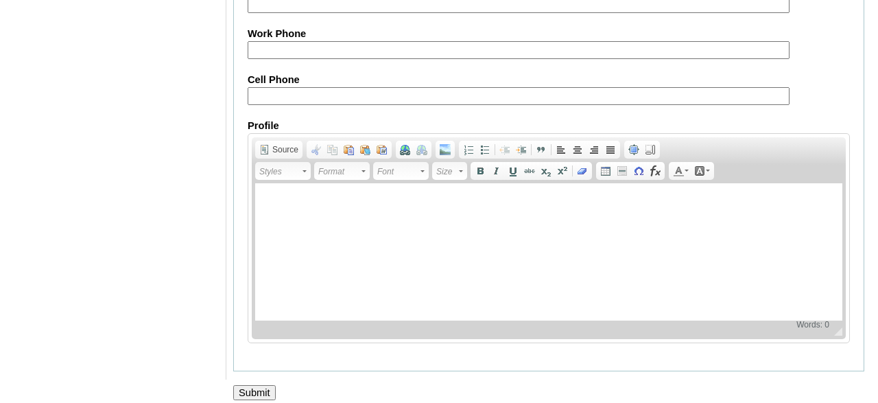
scroll to position [1724, 0]
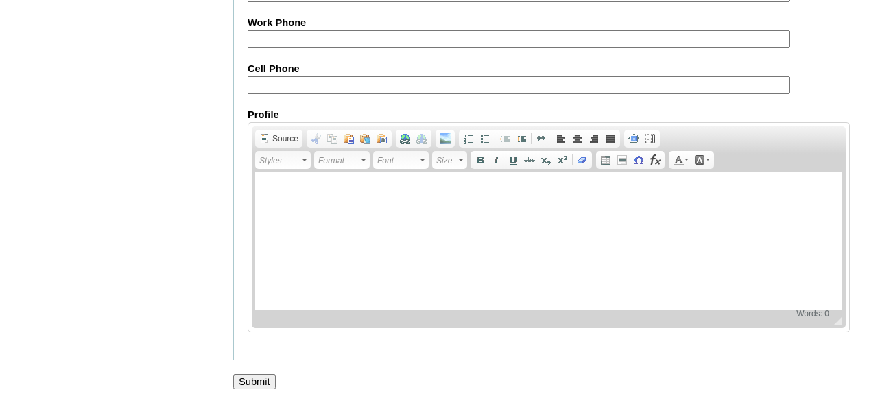
type input "ocs@oasischurchtomah.org"
click at [250, 379] on input "Submit" at bounding box center [254, 381] width 43 height 15
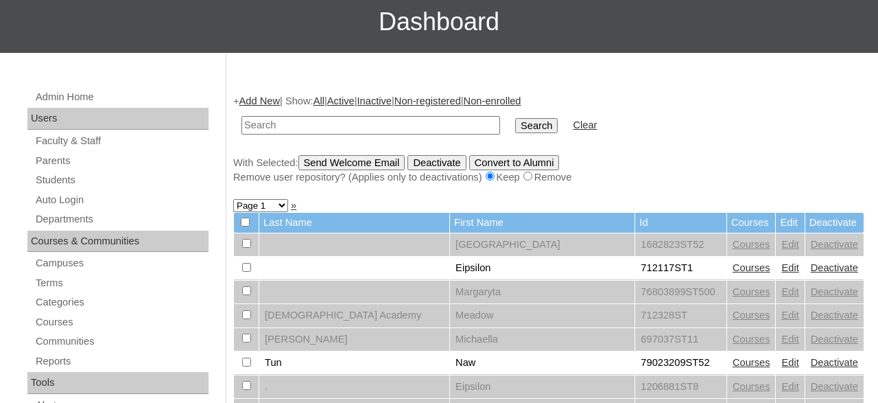
scroll to position [214, 0]
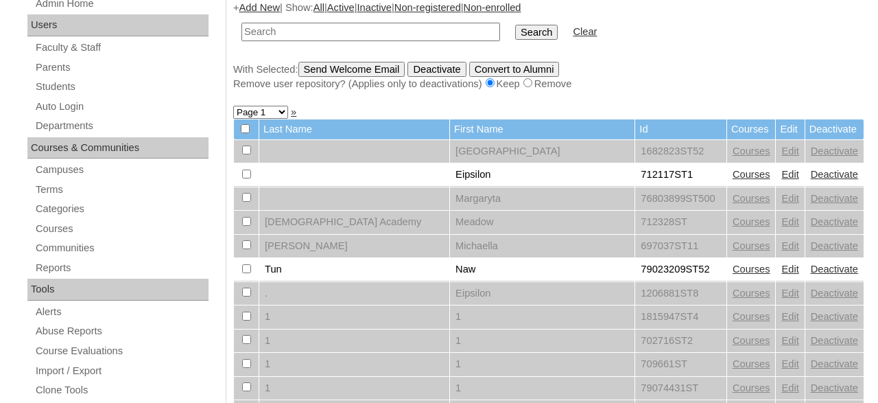
click at [357, 35] on input "text" at bounding box center [371, 32] width 259 height 19
type input "78366261"
click at [515, 25] on input "Search" at bounding box center [536, 32] width 43 height 15
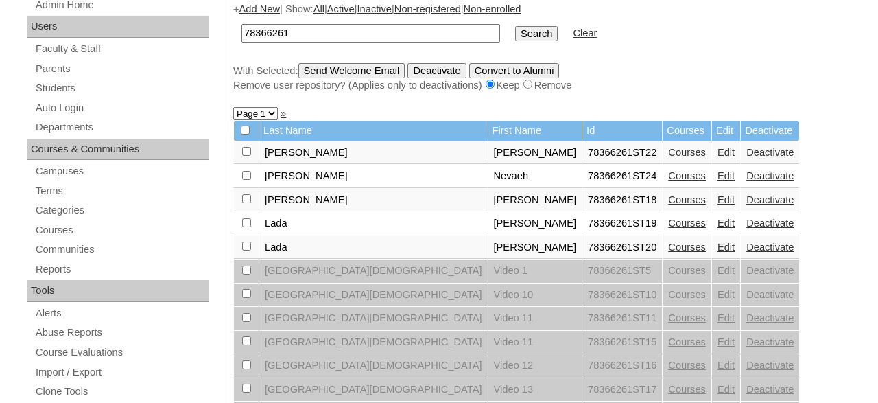
scroll to position [214, 0]
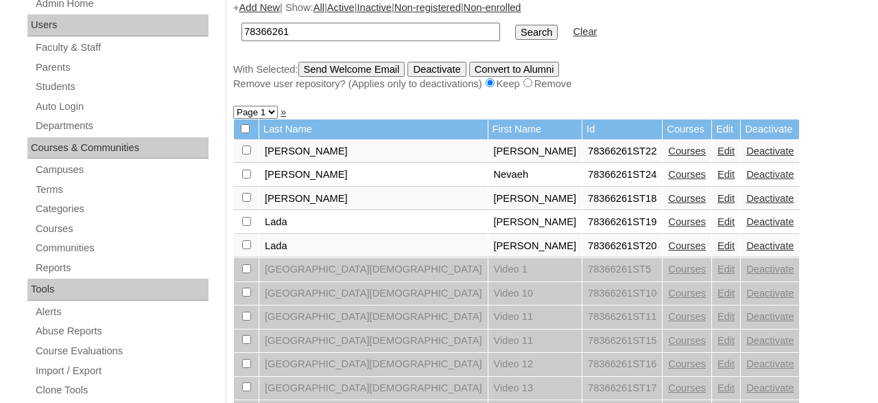
click at [246, 154] on input "checkbox" at bounding box center [246, 149] width 9 height 9
checkbox input "true"
click at [245, 178] on input "checkbox" at bounding box center [246, 174] width 9 height 9
checkbox input "true"
click at [245, 198] on input "checkbox" at bounding box center [246, 197] width 9 height 9
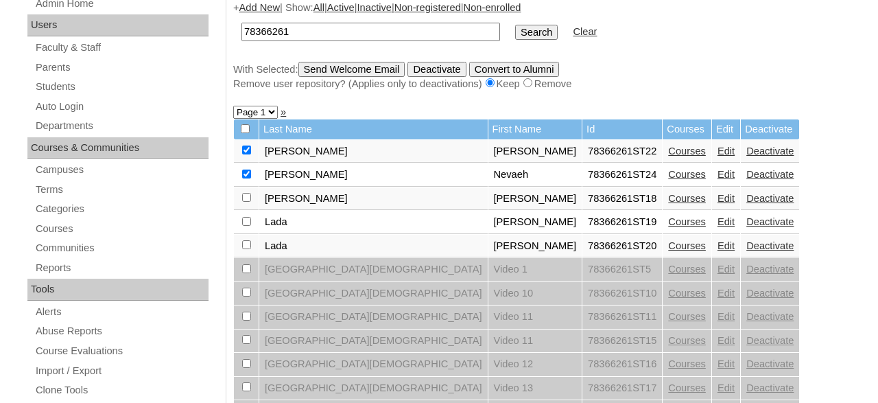
checkbox input "true"
click at [374, 71] on input "Send Welcome Email" at bounding box center [352, 69] width 107 height 15
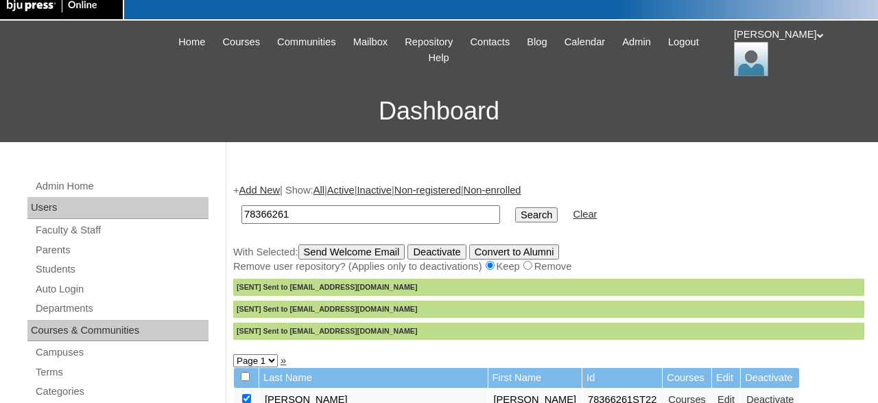
scroll to position [0, 0]
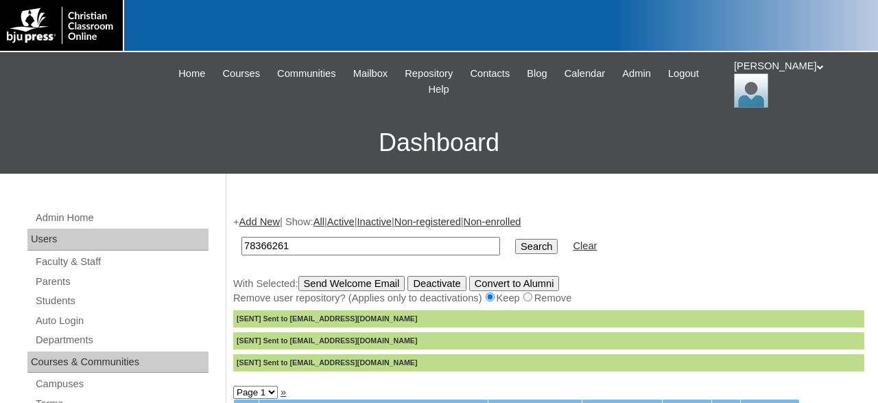
drag, startPoint x: 383, startPoint y: 242, endPoint x: 233, endPoint y: 237, distance: 150.4
click at [242, 246] on input "78366261" at bounding box center [371, 246] width 259 height 19
type input "966527"
click at [515, 239] on input "Search" at bounding box center [536, 246] width 43 height 15
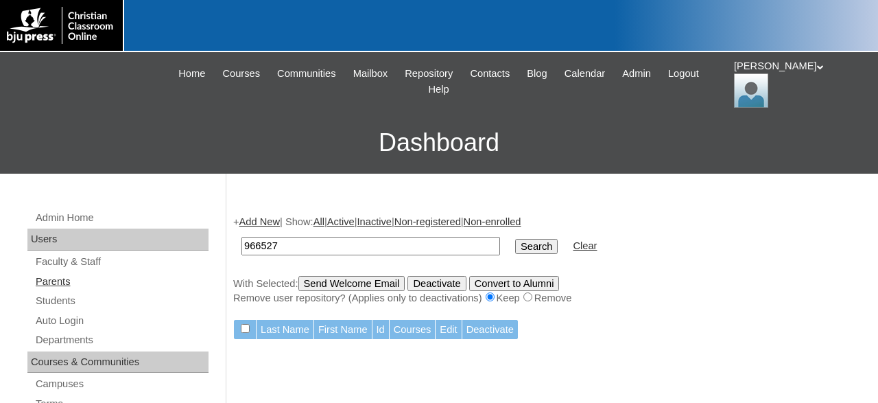
click at [58, 280] on link "Parents" at bounding box center [121, 281] width 174 height 17
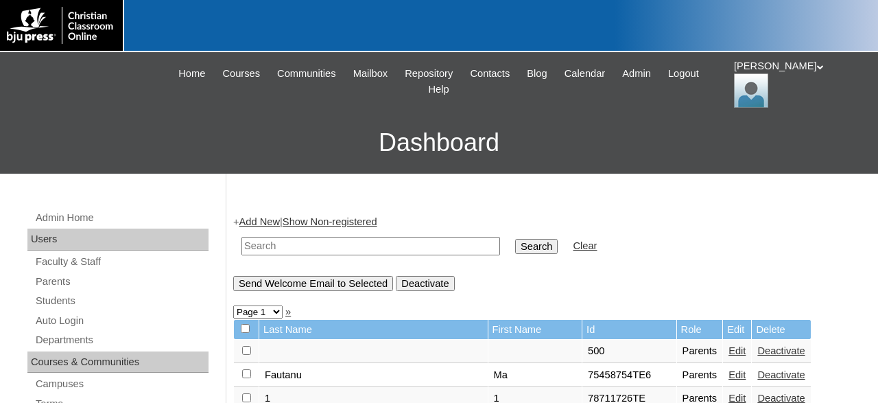
click at [316, 246] on input "text" at bounding box center [371, 246] width 259 height 19
type input "966527"
click at [515, 239] on input "Search" at bounding box center [536, 246] width 43 height 15
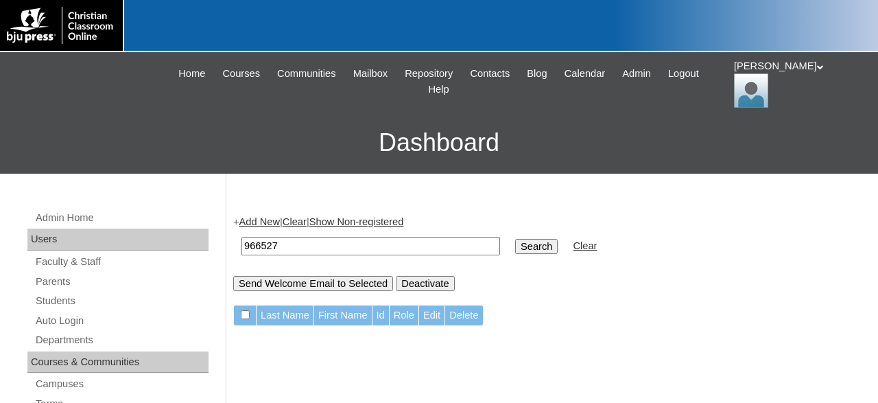
drag, startPoint x: 312, startPoint y: 244, endPoint x: 198, endPoint y: 248, distance: 114.7
click at [242, 248] on input "966527" at bounding box center [371, 246] width 259 height 19
type input "Huston"
click at [515, 239] on input "Search" at bounding box center [536, 246] width 43 height 15
click at [62, 281] on link "Parents" at bounding box center [121, 281] width 174 height 17
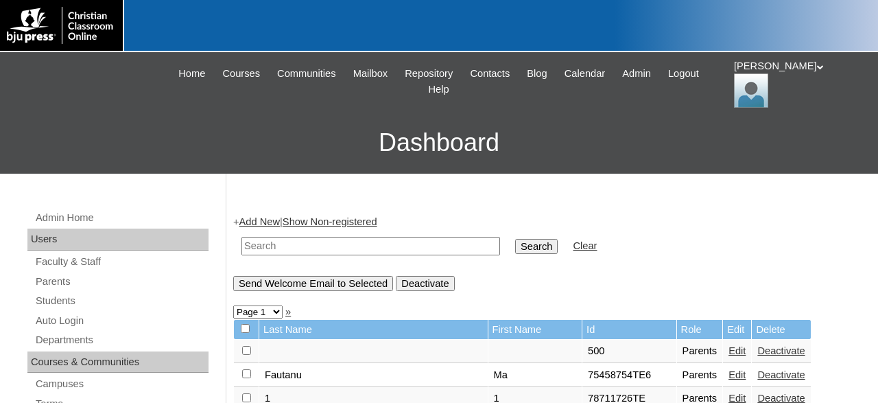
click at [327, 246] on input "text" at bounding box center [371, 246] width 259 height 19
type input "966527"
click at [515, 239] on input "Search" at bounding box center [536, 246] width 43 height 15
